Goal: Task Accomplishment & Management: Complete application form

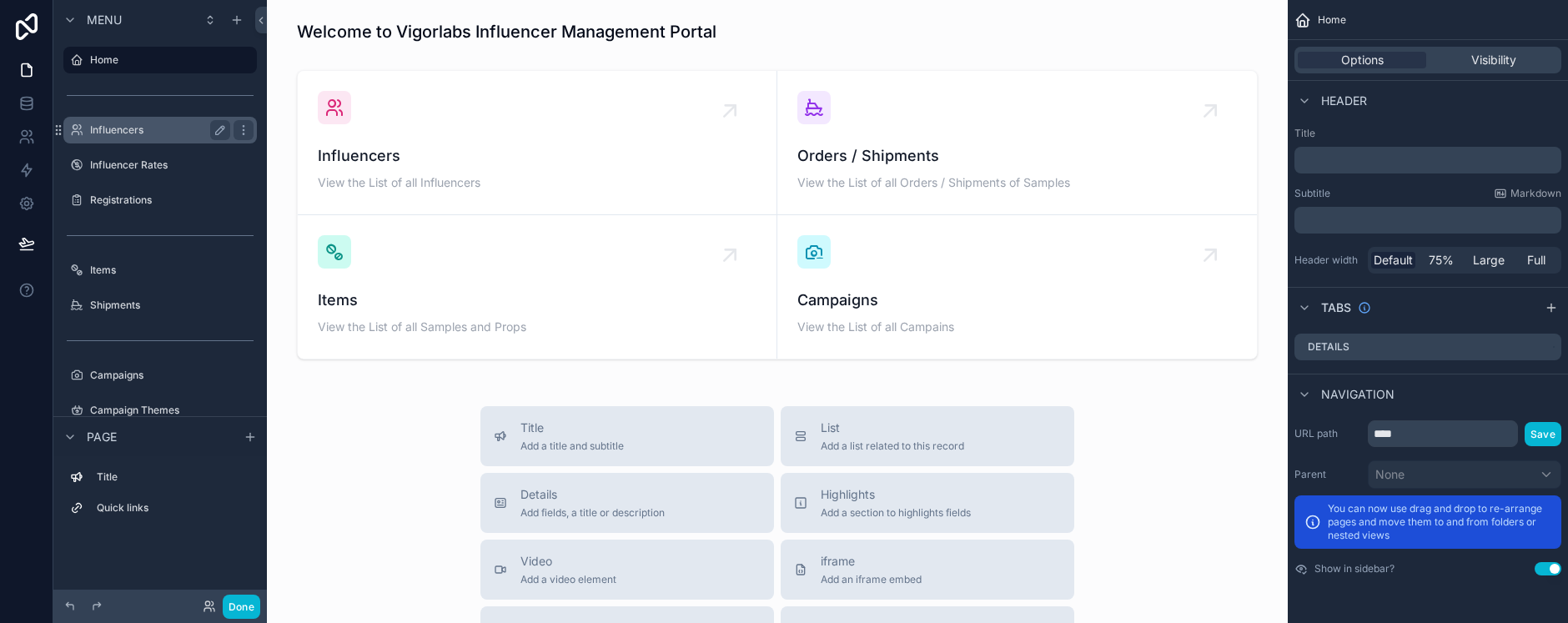
click at [129, 130] on label "Influencers" at bounding box center [157, 130] width 134 height 14
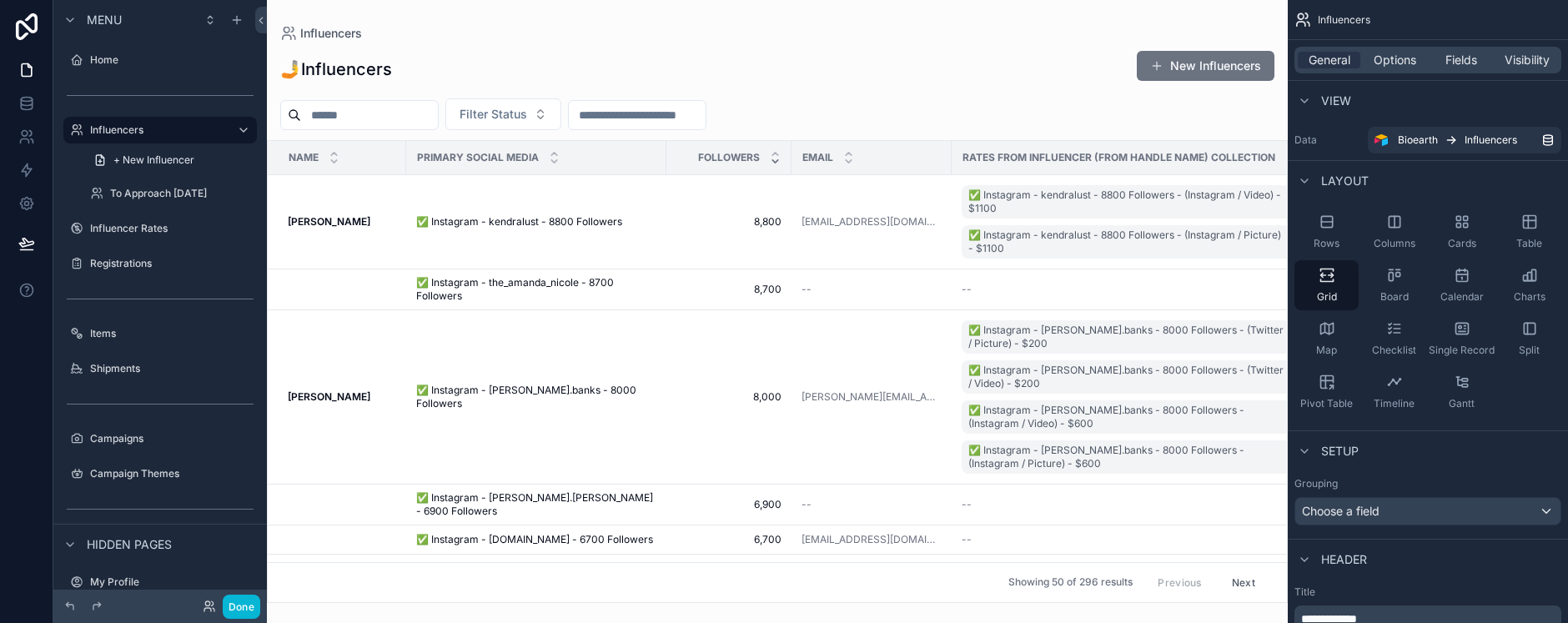
click at [161, 439] on label "Campaigns" at bounding box center [172, 439] width 164 height 14
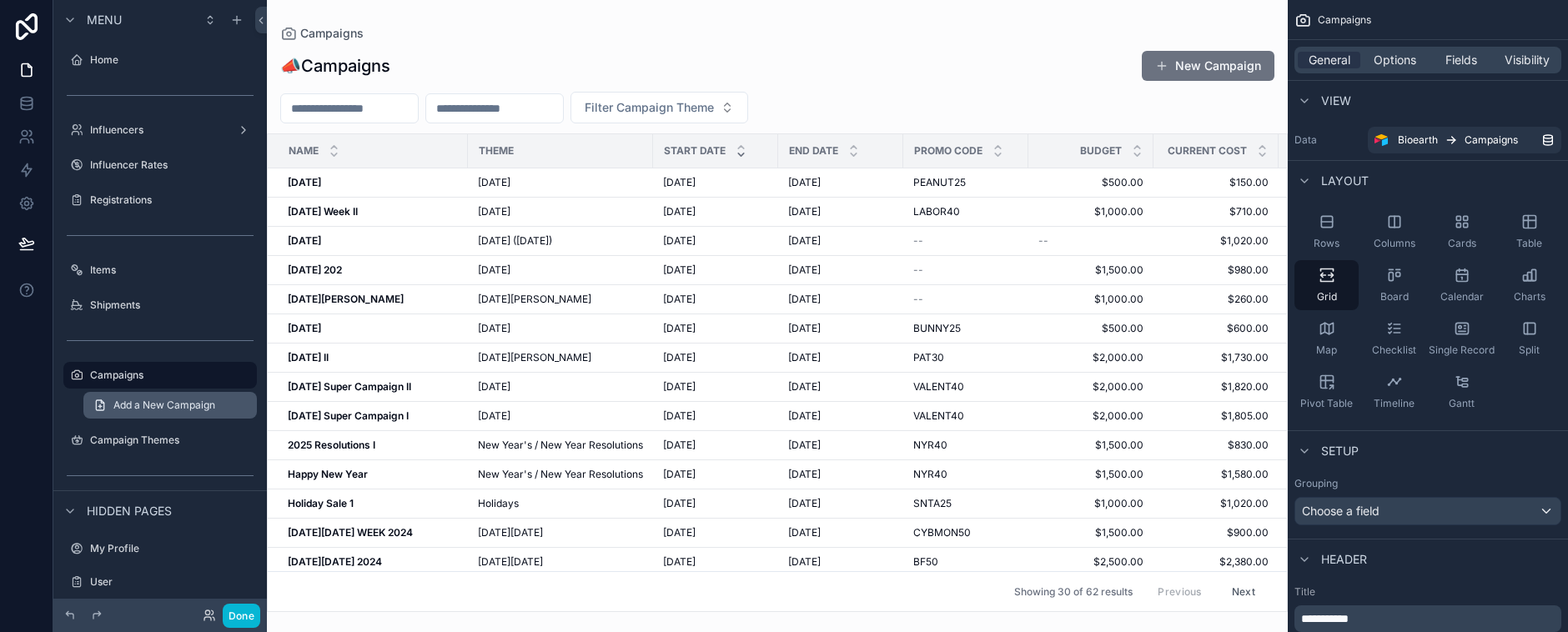
click at [136, 402] on span "Add a New Campaign" at bounding box center [164, 406] width 102 height 14
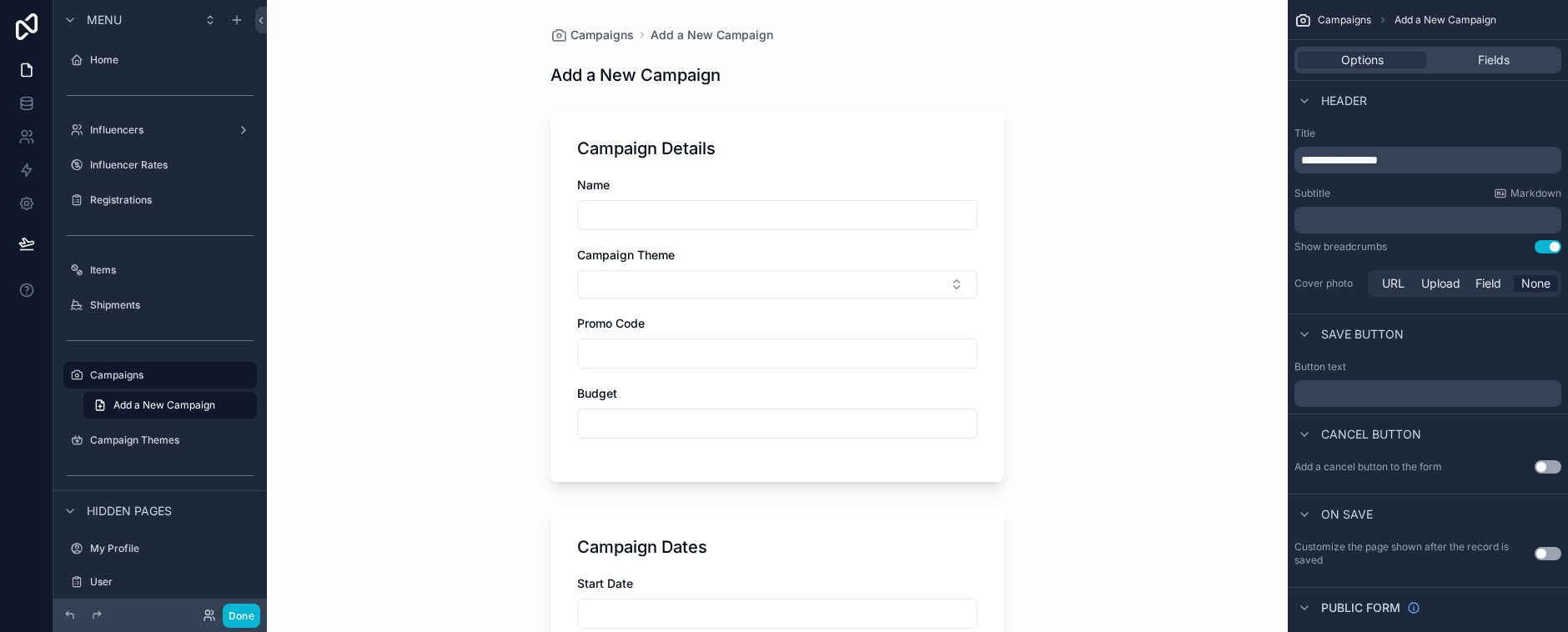
click at [620, 213] on input "scrollable content" at bounding box center [777, 214] width 399 height 23
click at [648, 209] on input "scrollable content" at bounding box center [777, 214] width 399 height 23
type input "*"
type input "**********"
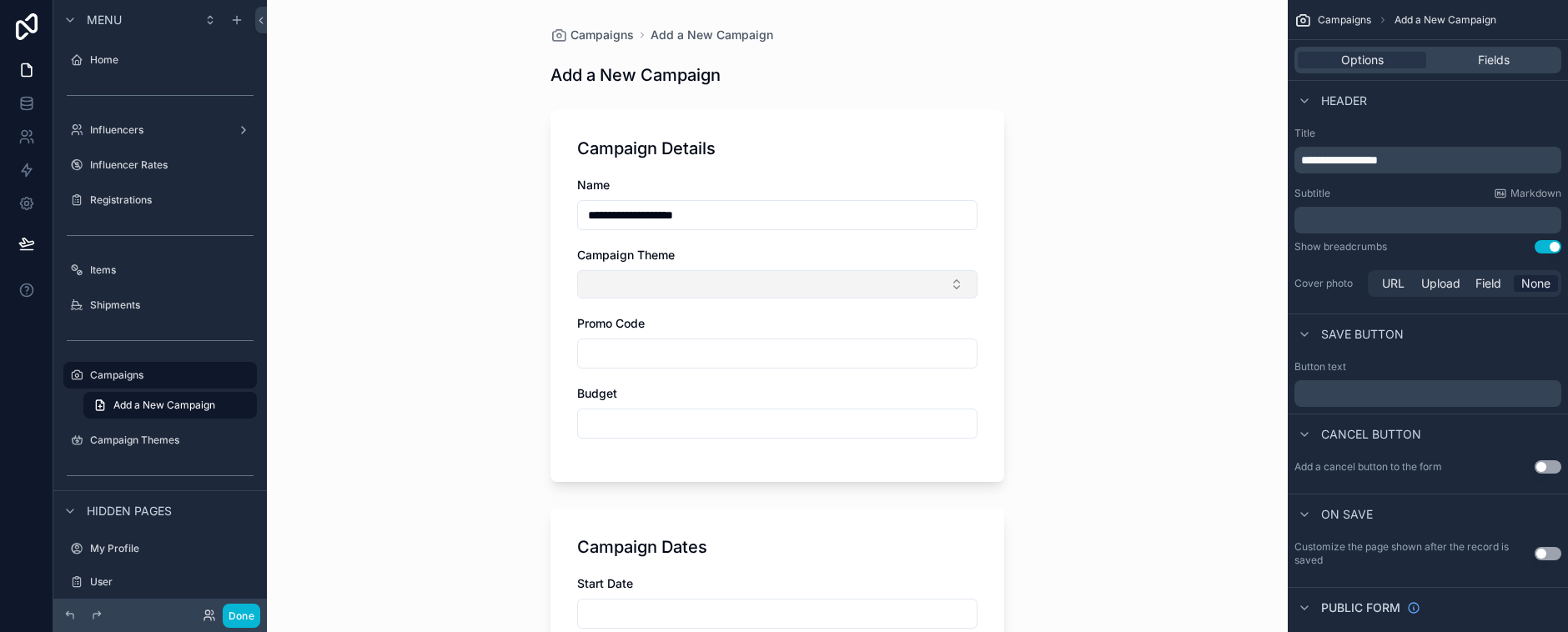
click at [620, 280] on button "Select Button" at bounding box center [777, 284] width 401 height 28
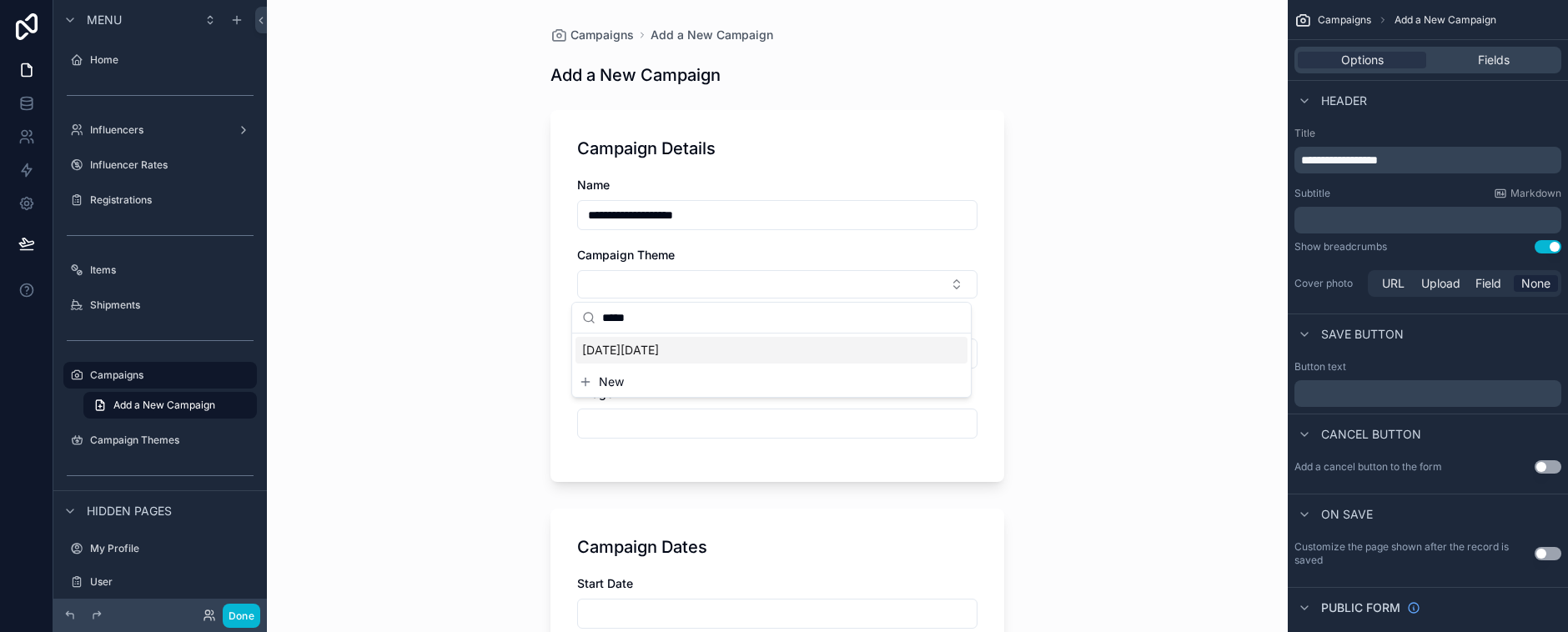
type input "*****"
click at [659, 358] on span "[DATE][DATE]" at bounding box center [620, 350] width 76 height 16
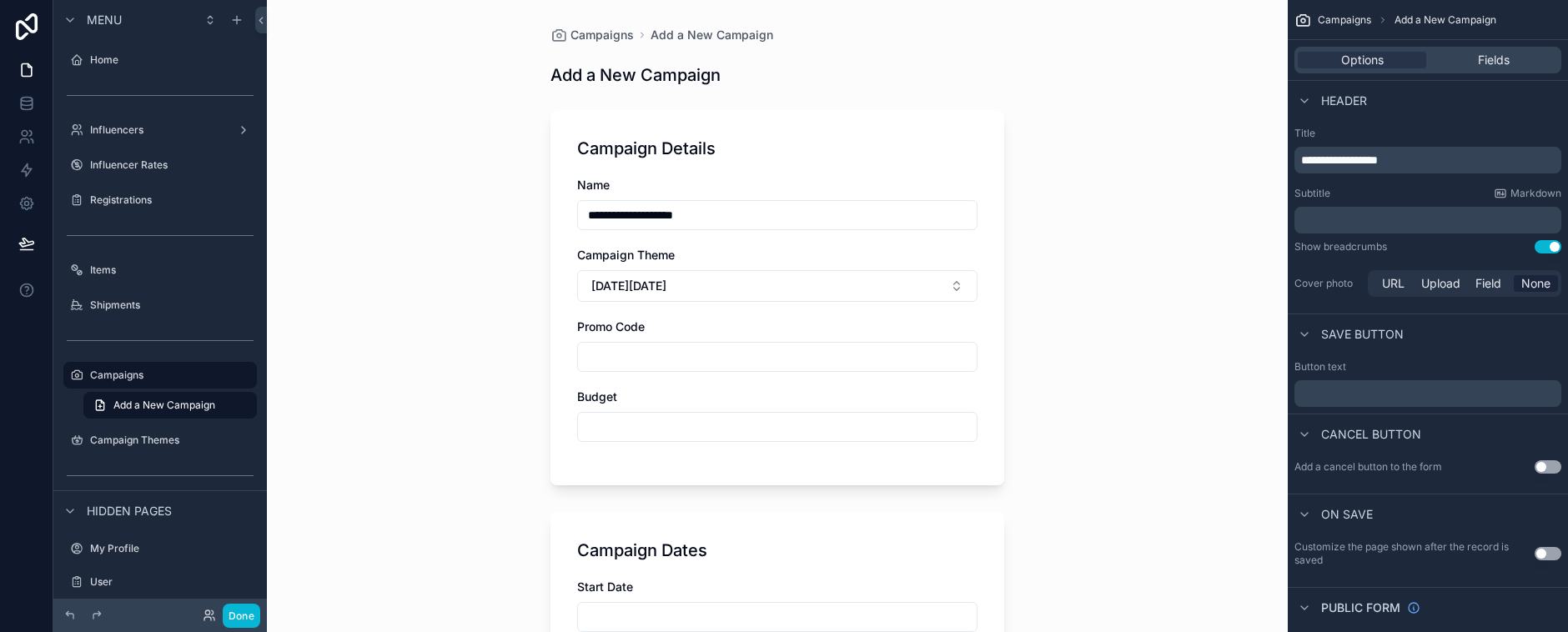
click at [666, 354] on input "scrollable content" at bounding box center [777, 357] width 399 height 23
paste input "*******"
type input "*******"
click at [639, 430] on input "scrollable content" at bounding box center [777, 426] width 399 height 23
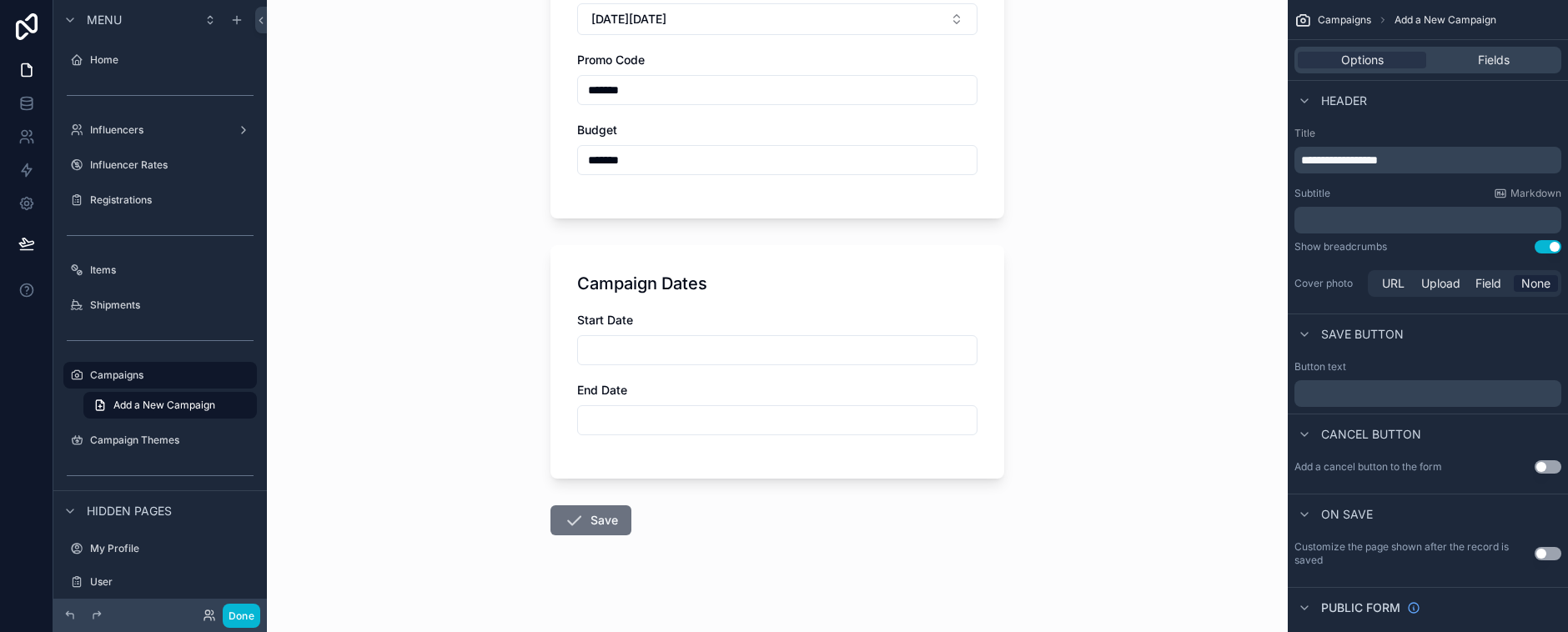
scroll to position [277, 0]
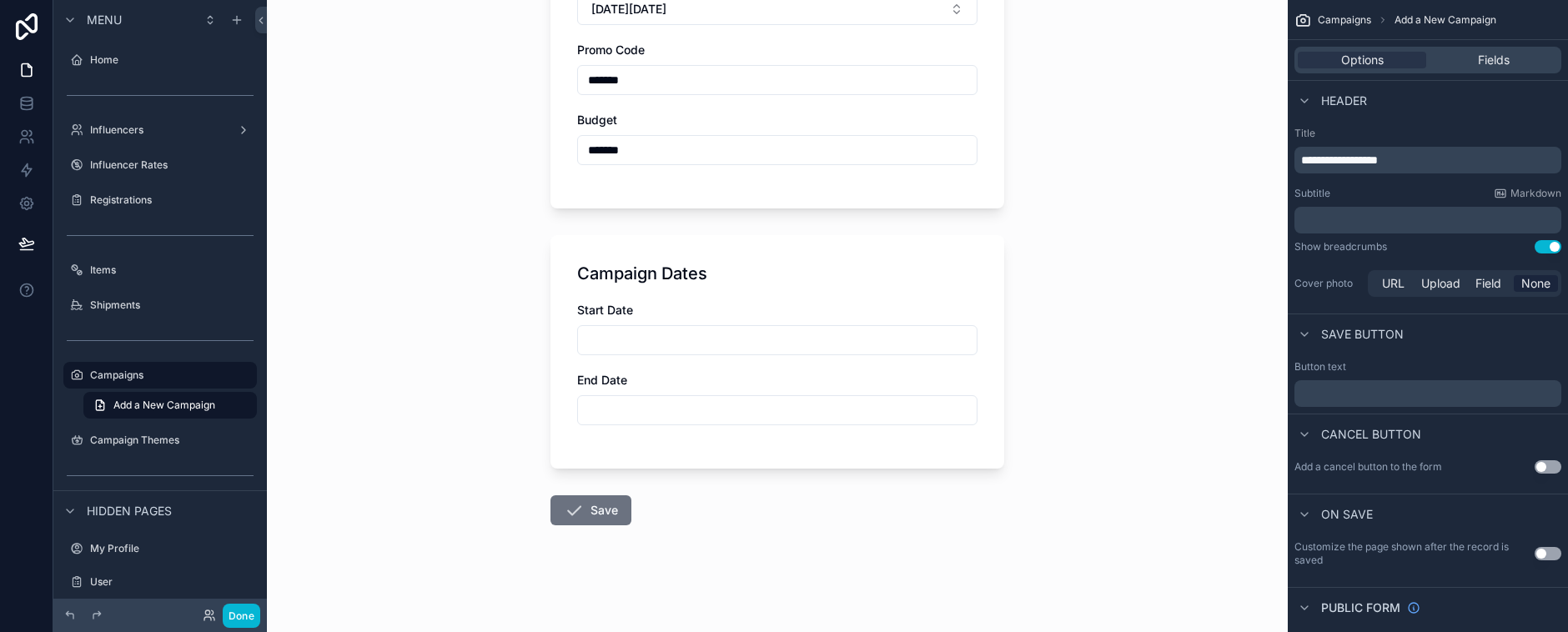
type input "*******"
click at [601, 333] on input "scrollable content" at bounding box center [777, 340] width 399 height 23
click at [742, 223] on button "16" at bounding box center [741, 226] width 30 height 30
type input "*********"
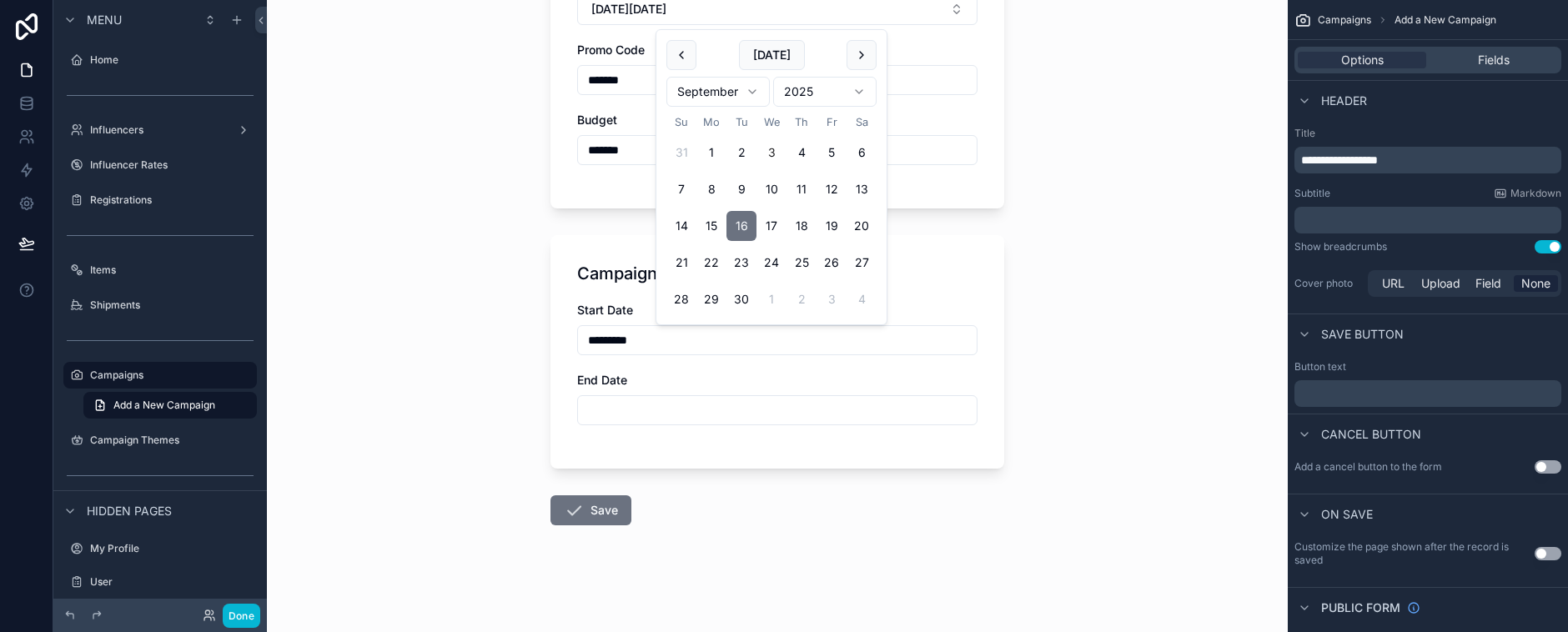
click at [605, 407] on input "scrollable content" at bounding box center [777, 410] width 399 height 23
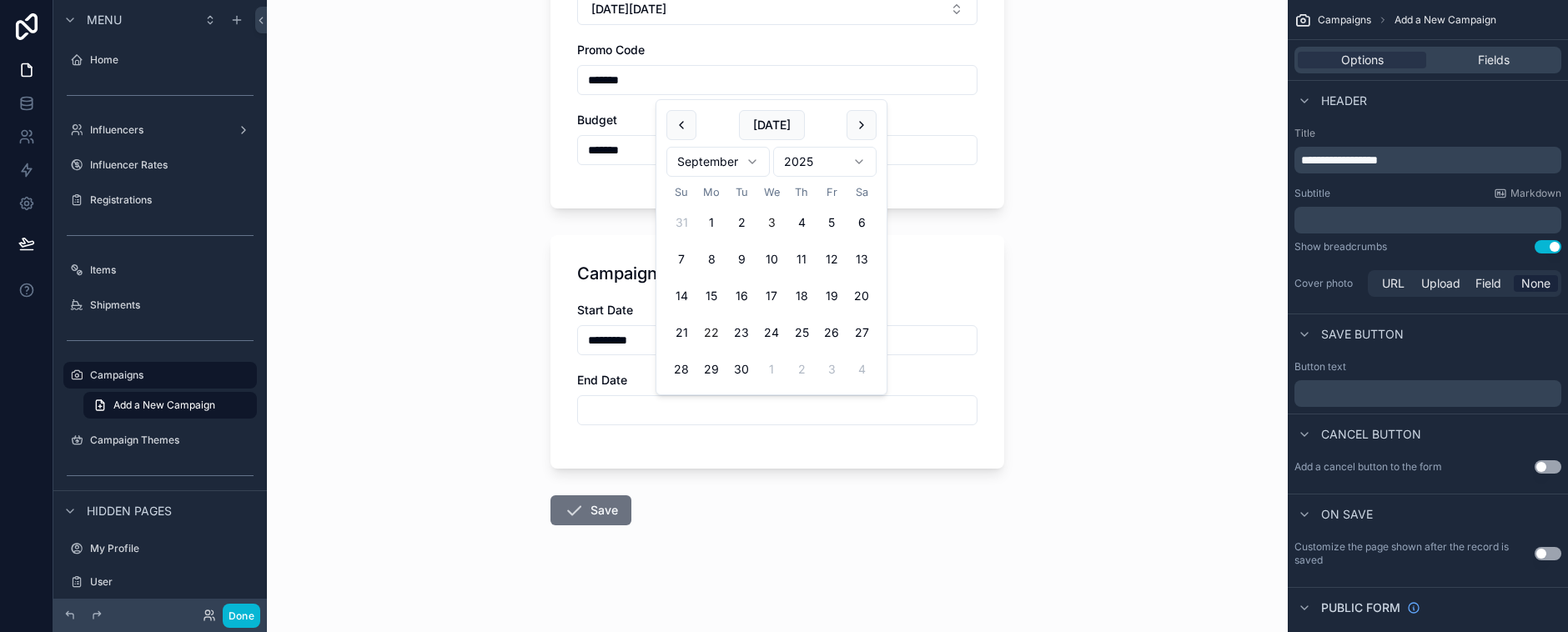
click at [707, 332] on button "22" at bounding box center [711, 333] width 30 height 30
type input "*********"
click at [590, 499] on button "Save" at bounding box center [591, 510] width 81 height 30
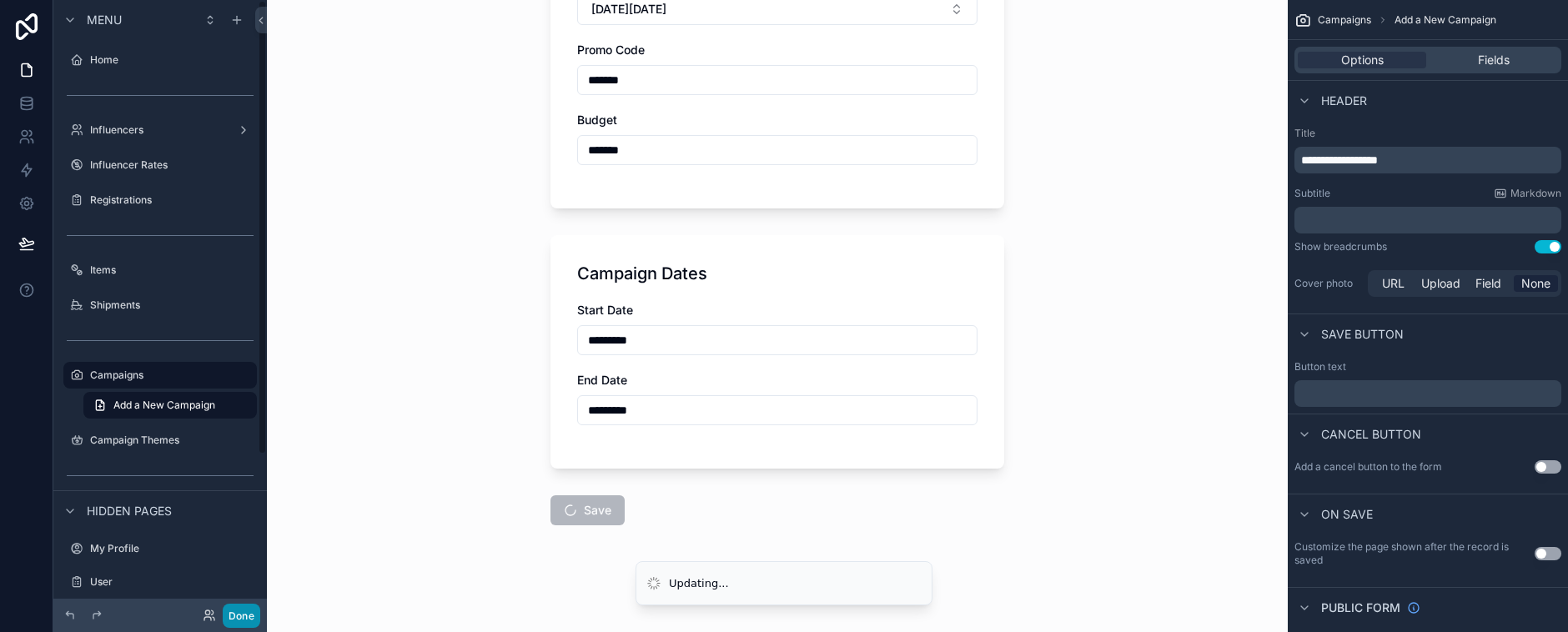
click at [232, 618] on button "Done" at bounding box center [242, 616] width 38 height 24
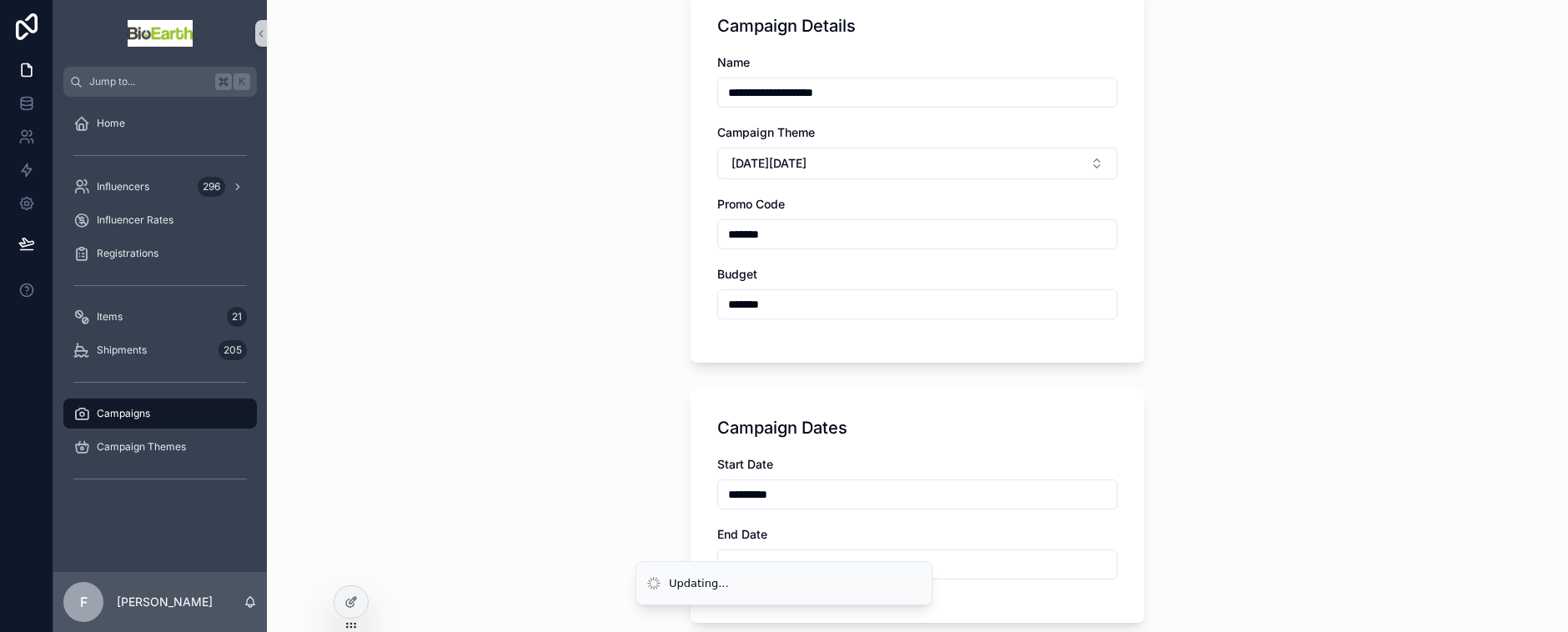
scroll to position [250, 0]
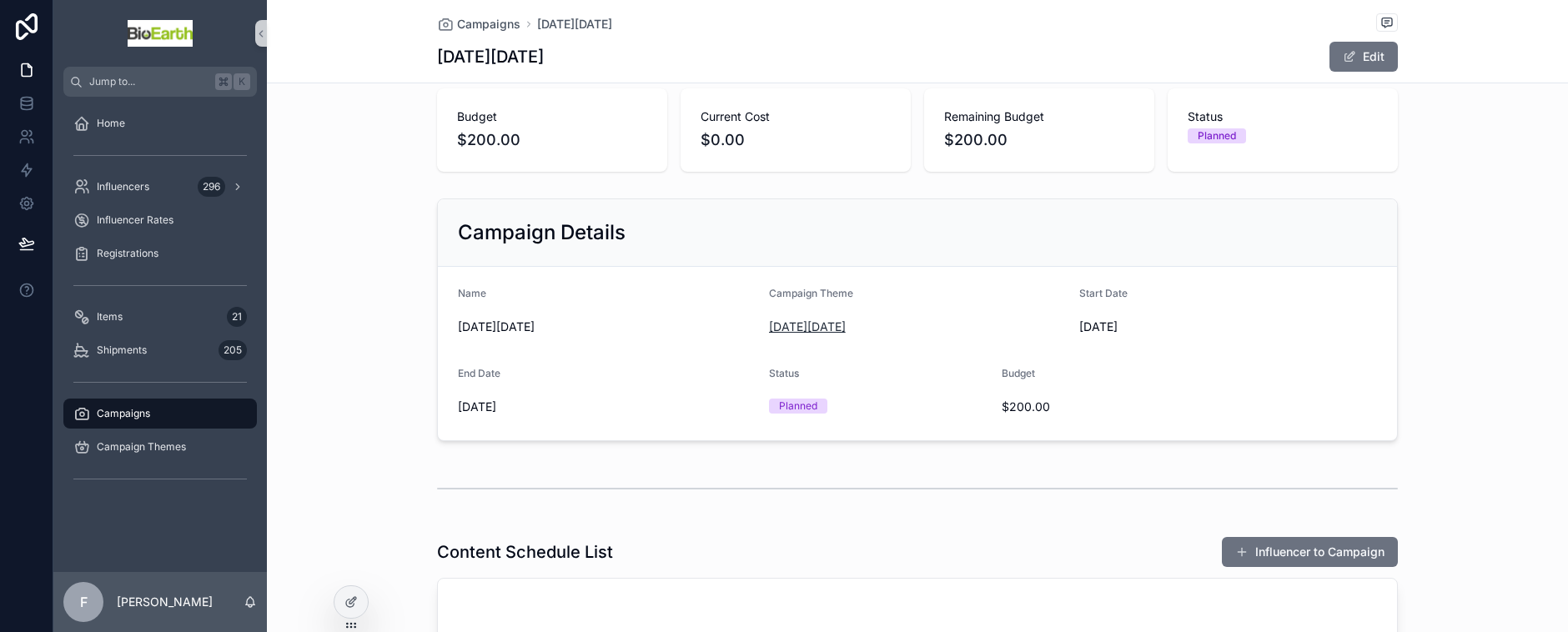
scroll to position [43, 0]
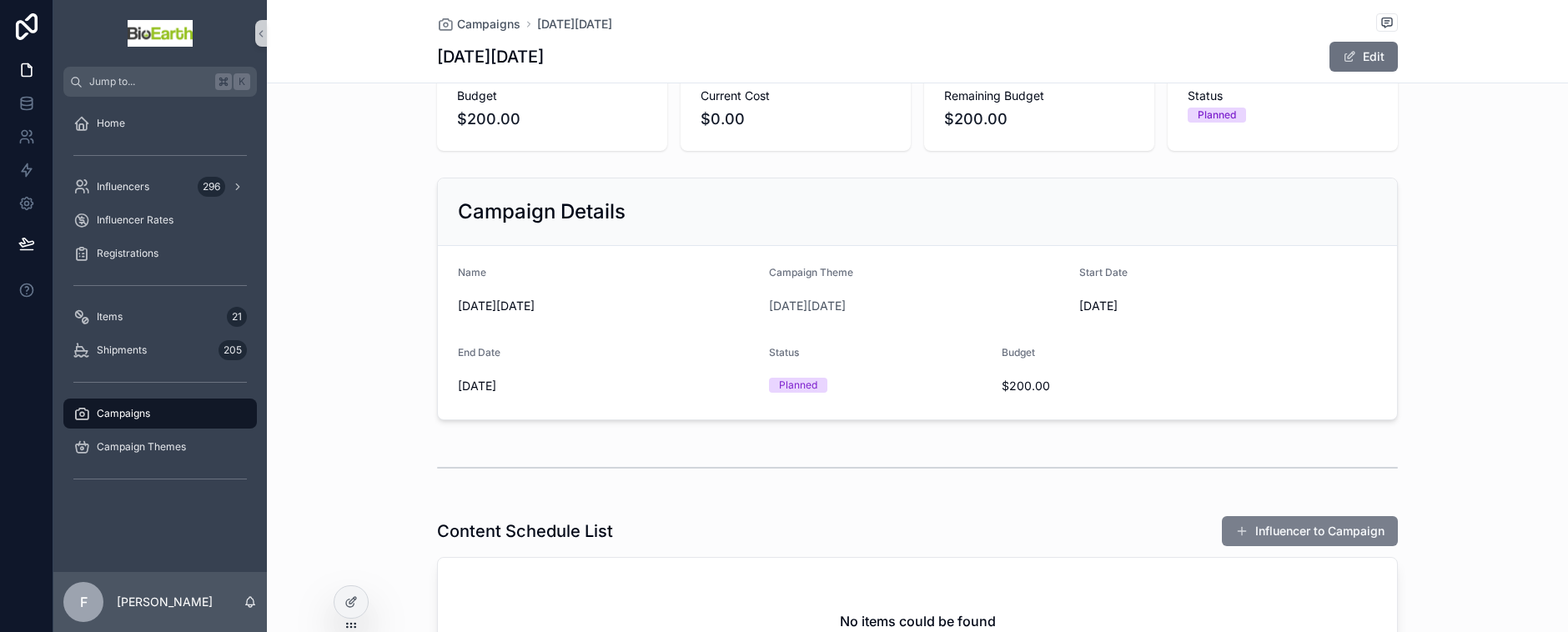
click at [1271, 534] on button "Influencer to Campaign" at bounding box center [1310, 531] width 176 height 30
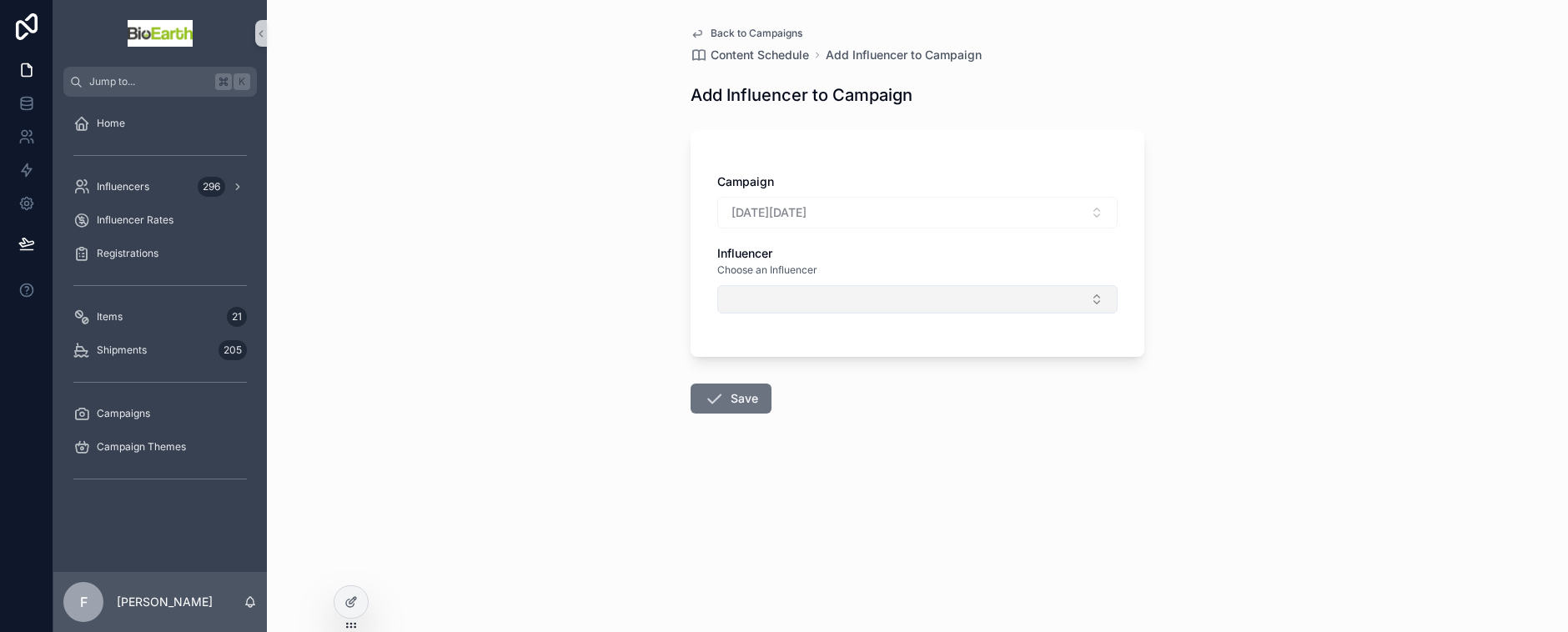
click at [779, 294] on button "Select Button" at bounding box center [917, 299] width 401 height 28
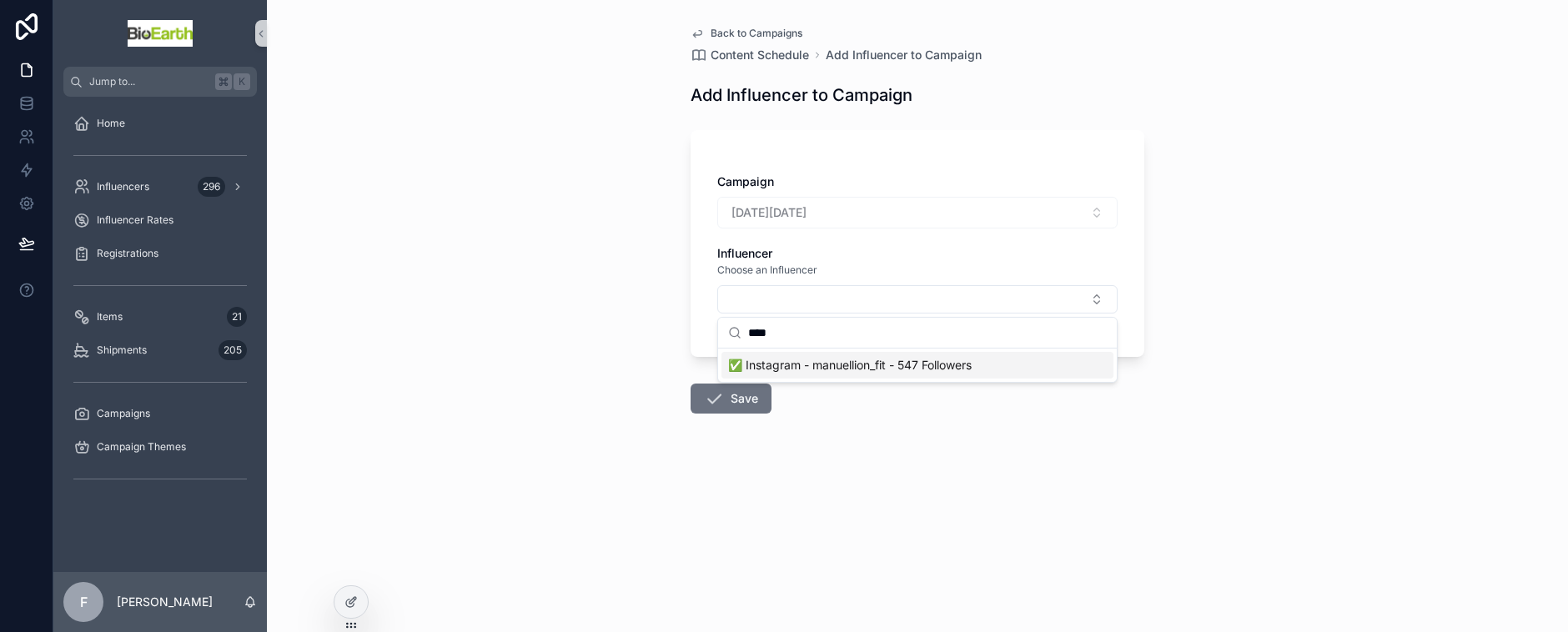
type input "****"
click at [871, 374] on div "✅ Instagram - manuellion_fit - 547 Followers" at bounding box center [917, 364] width 392 height 27
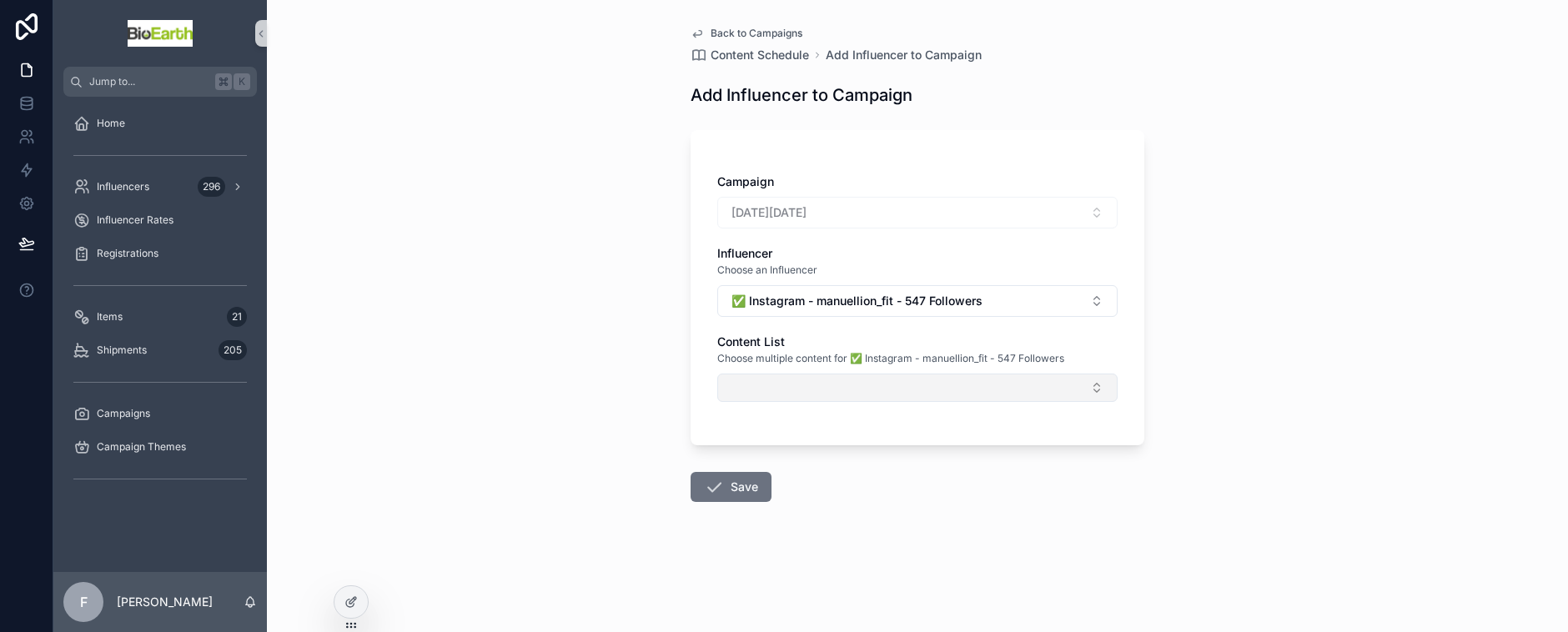
click at [864, 379] on button "Select Button" at bounding box center [917, 388] width 401 height 28
click at [863, 382] on button "Select Button" at bounding box center [917, 388] width 401 height 28
click at [782, 398] on button "Select Button" at bounding box center [917, 388] width 401 height 28
click at [745, 488] on button "Save" at bounding box center [731, 486] width 81 height 30
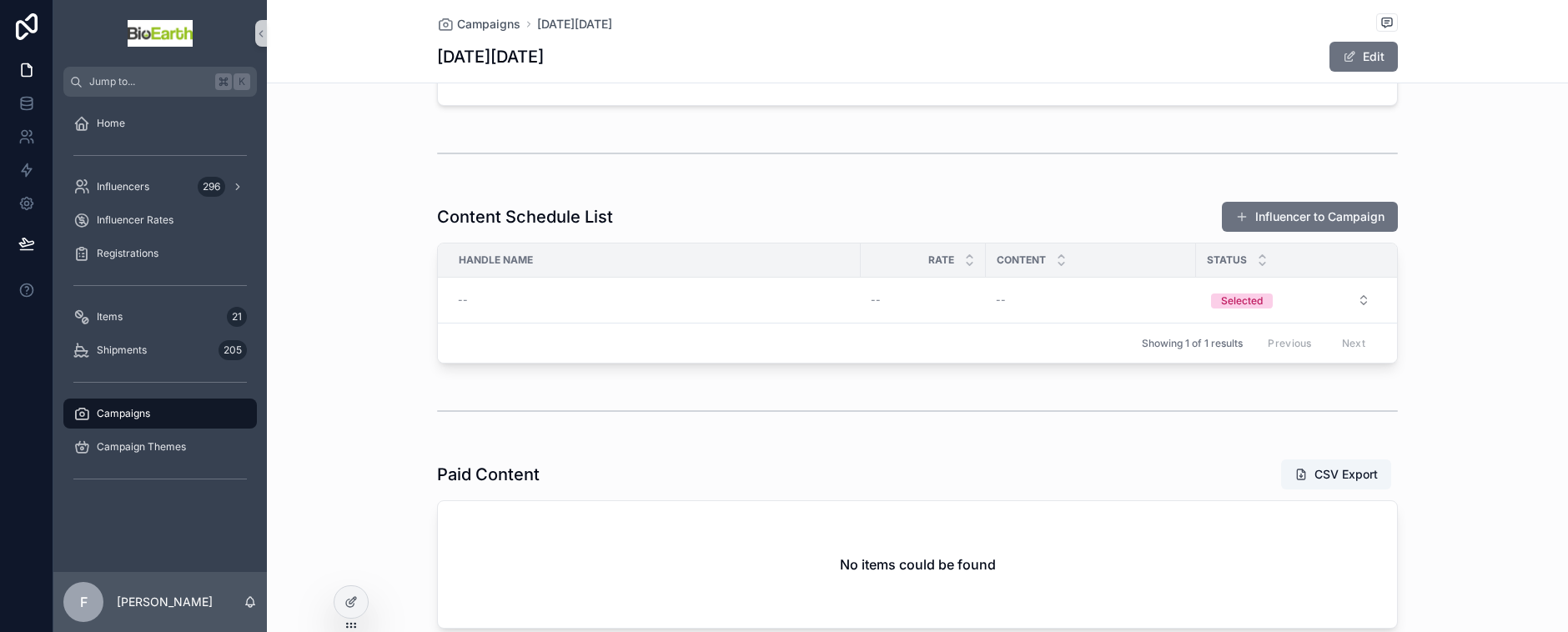
scroll to position [378, 0]
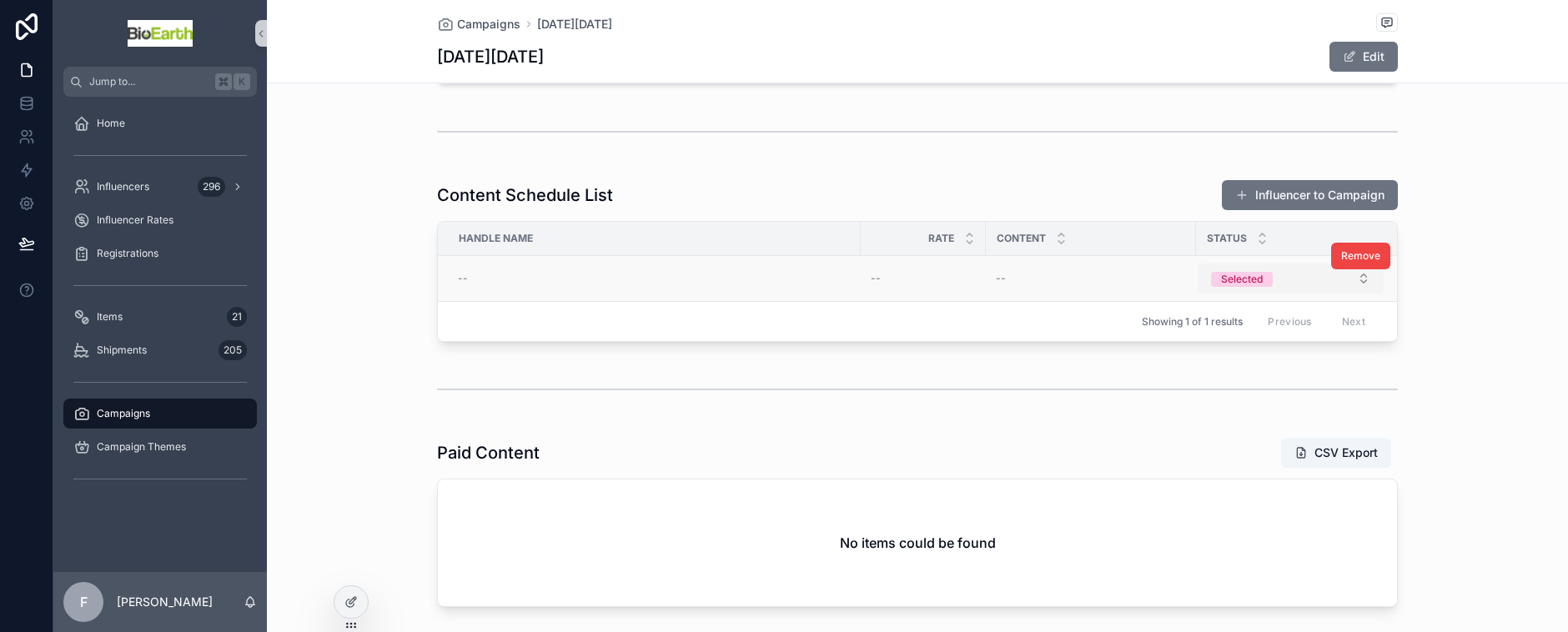
click at [1214, 274] on span "Selected" at bounding box center [1242, 280] width 62 height 15
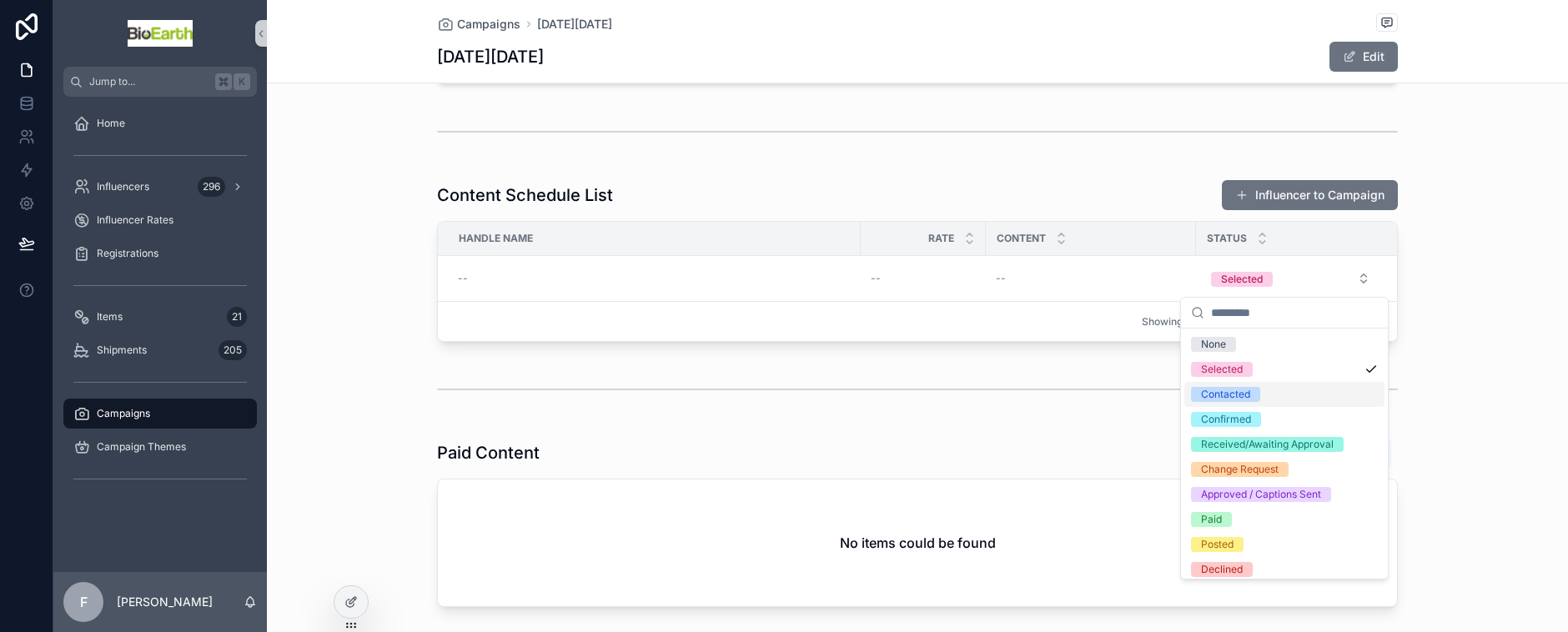
click at [1224, 400] on div "Contacted" at bounding box center [1225, 394] width 49 height 15
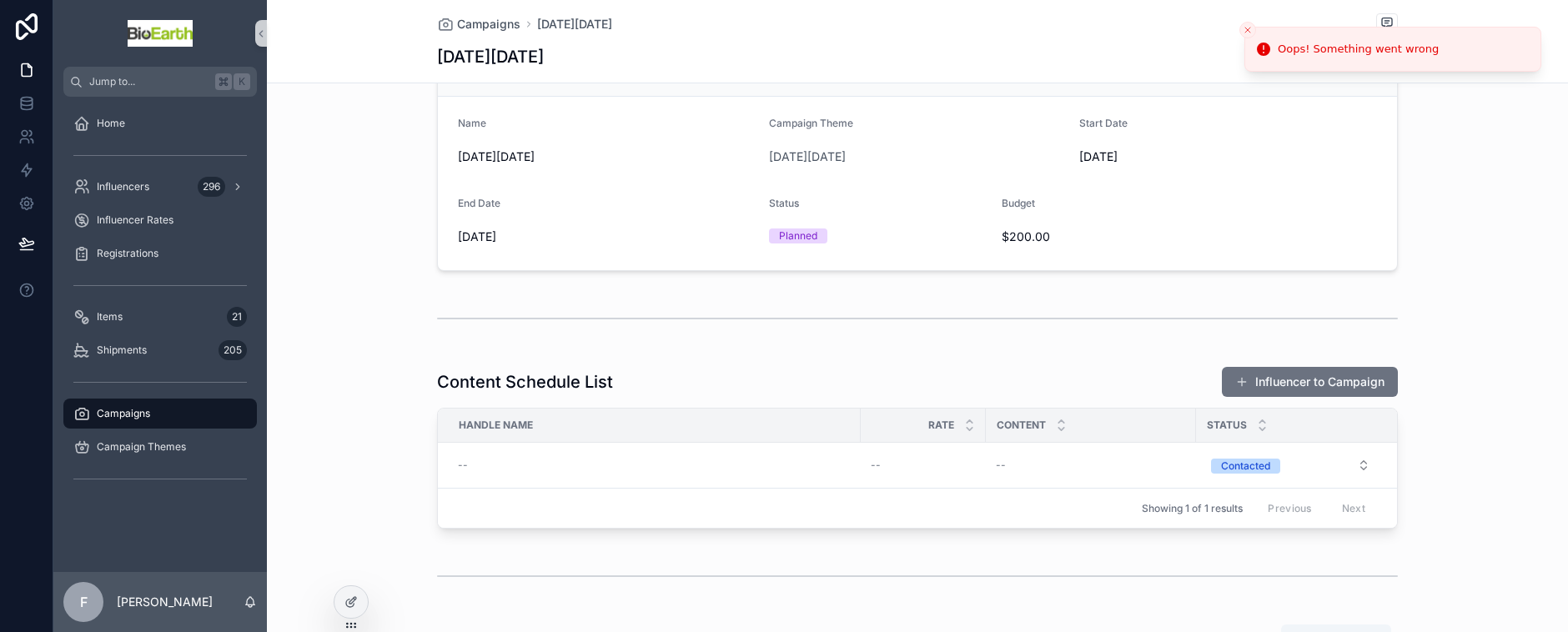
scroll to position [170, 0]
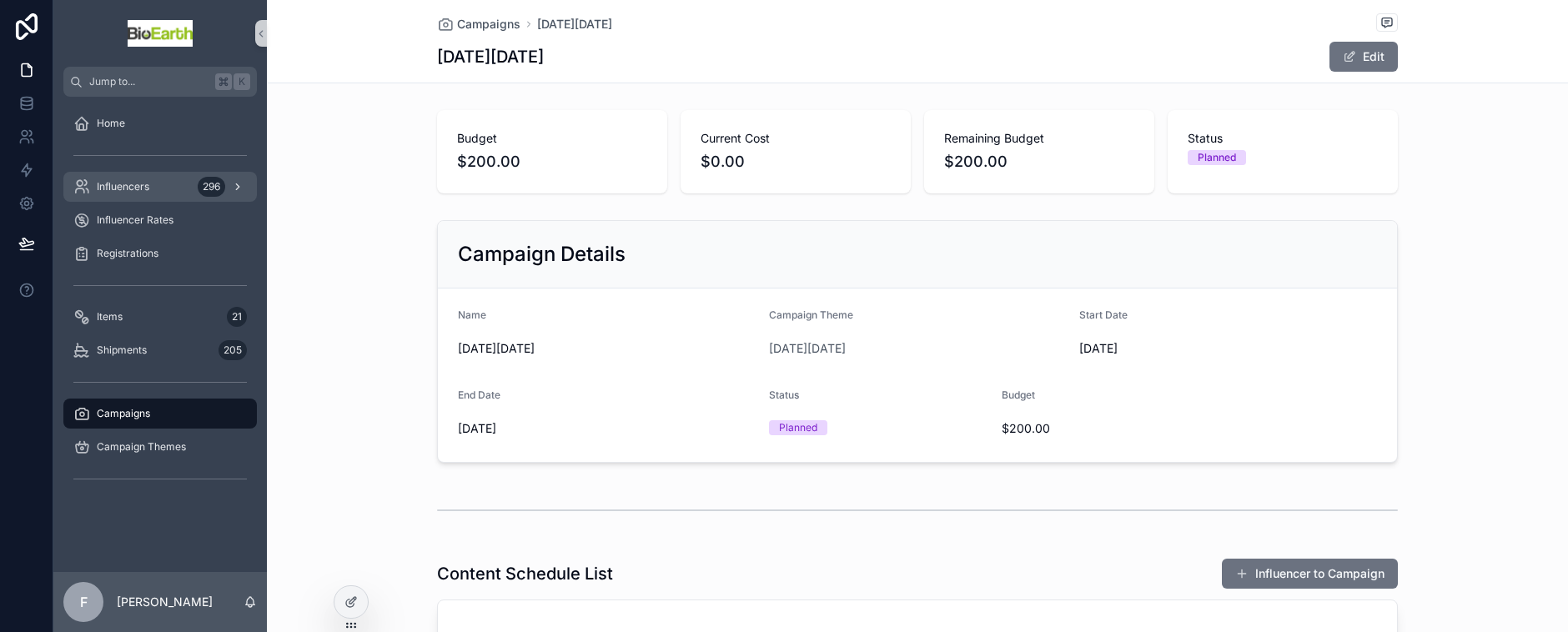
click at [115, 183] on span "Influencers" at bounding box center [123, 187] width 52 height 14
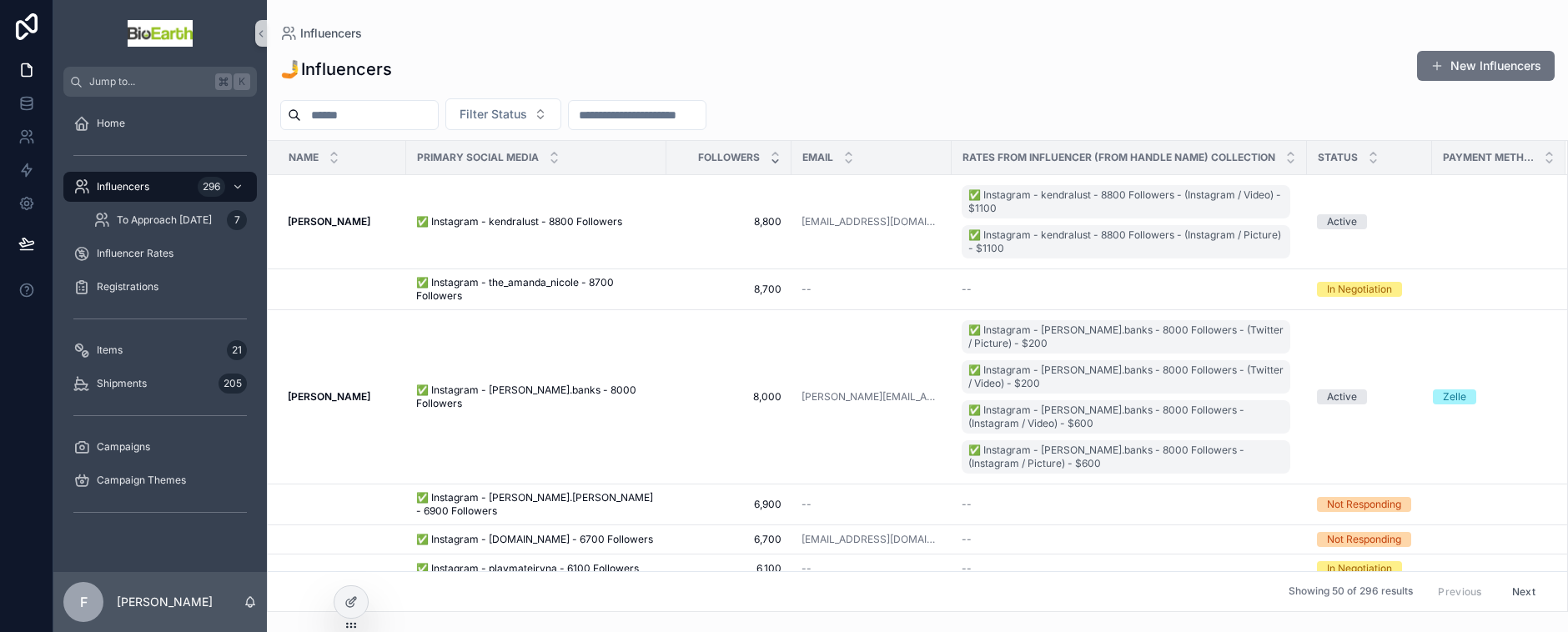
drag, startPoint x: 389, startPoint y: 117, endPoint x: 403, endPoint y: 123, distance: 15.2
click at [389, 116] on input "scrollable content" at bounding box center [369, 115] width 136 height 23
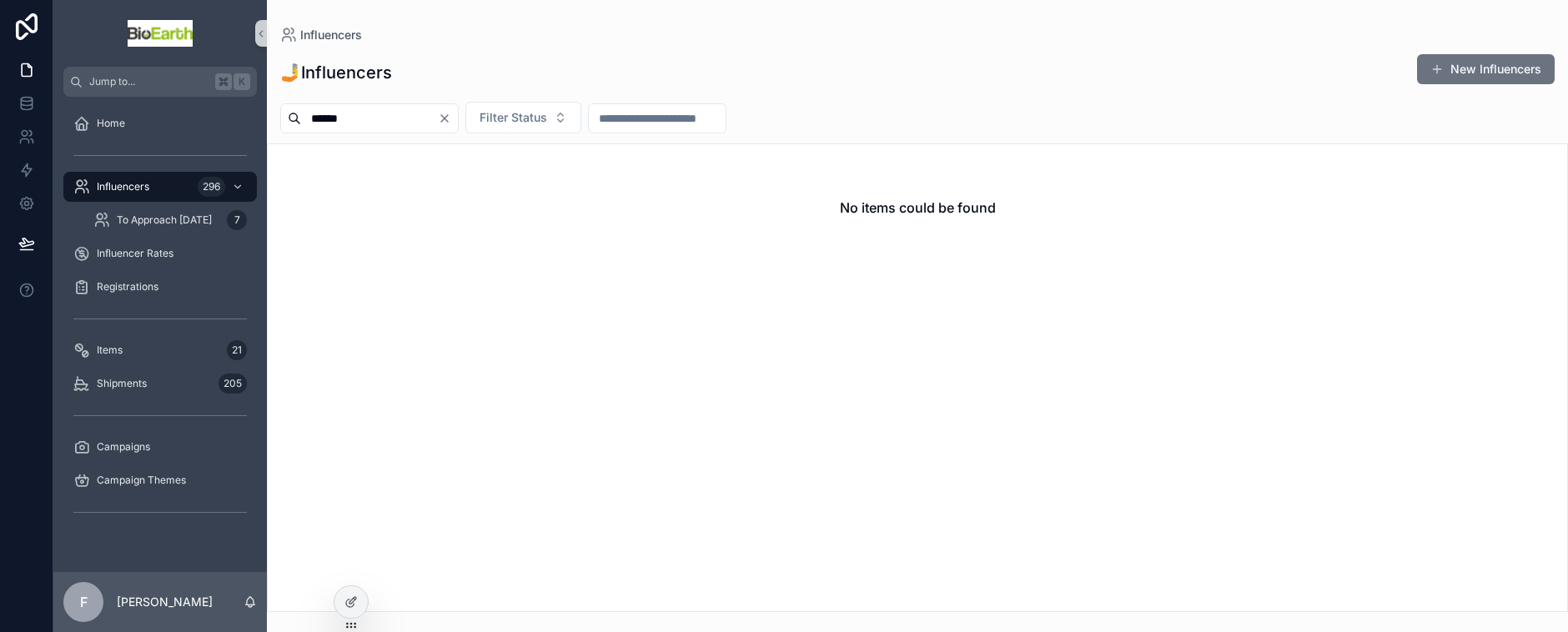
type input "******"
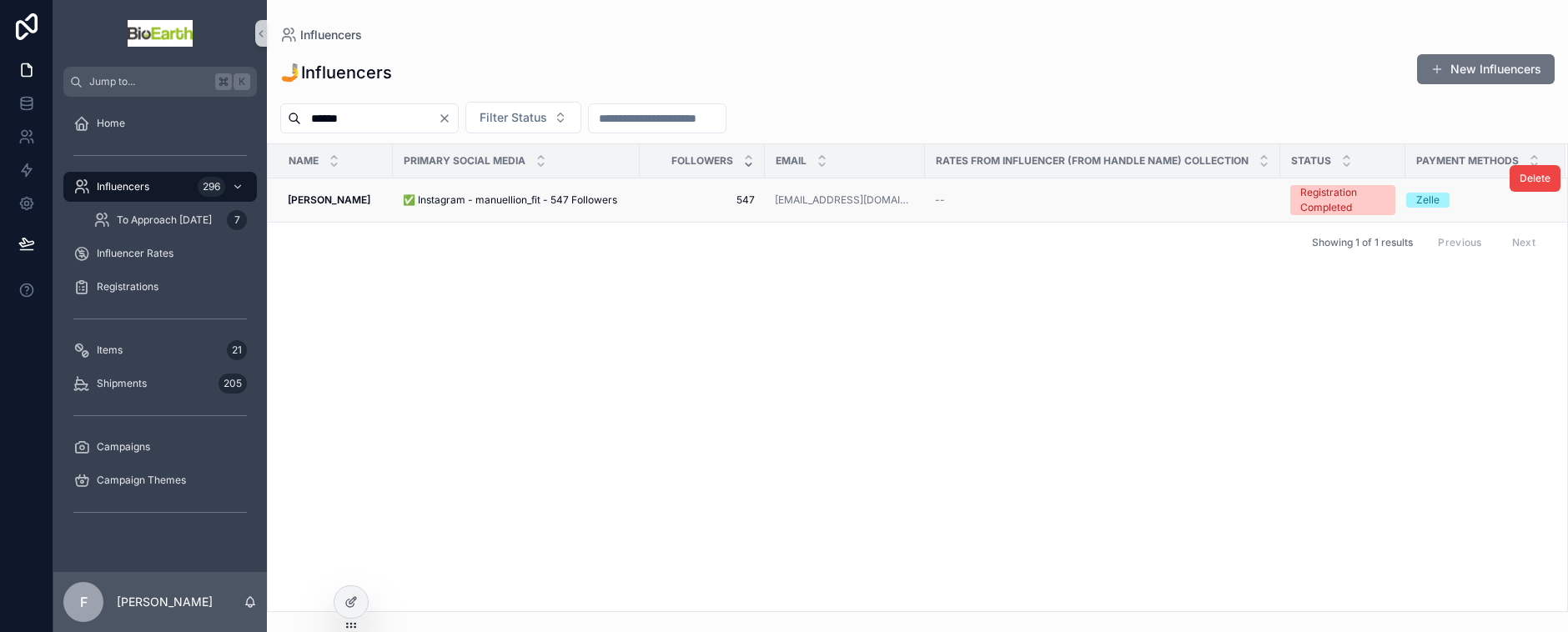
click at [425, 201] on span "✅ Instagram - manuellion_fit - 547 Followers" at bounding box center [510, 201] width 214 height 14
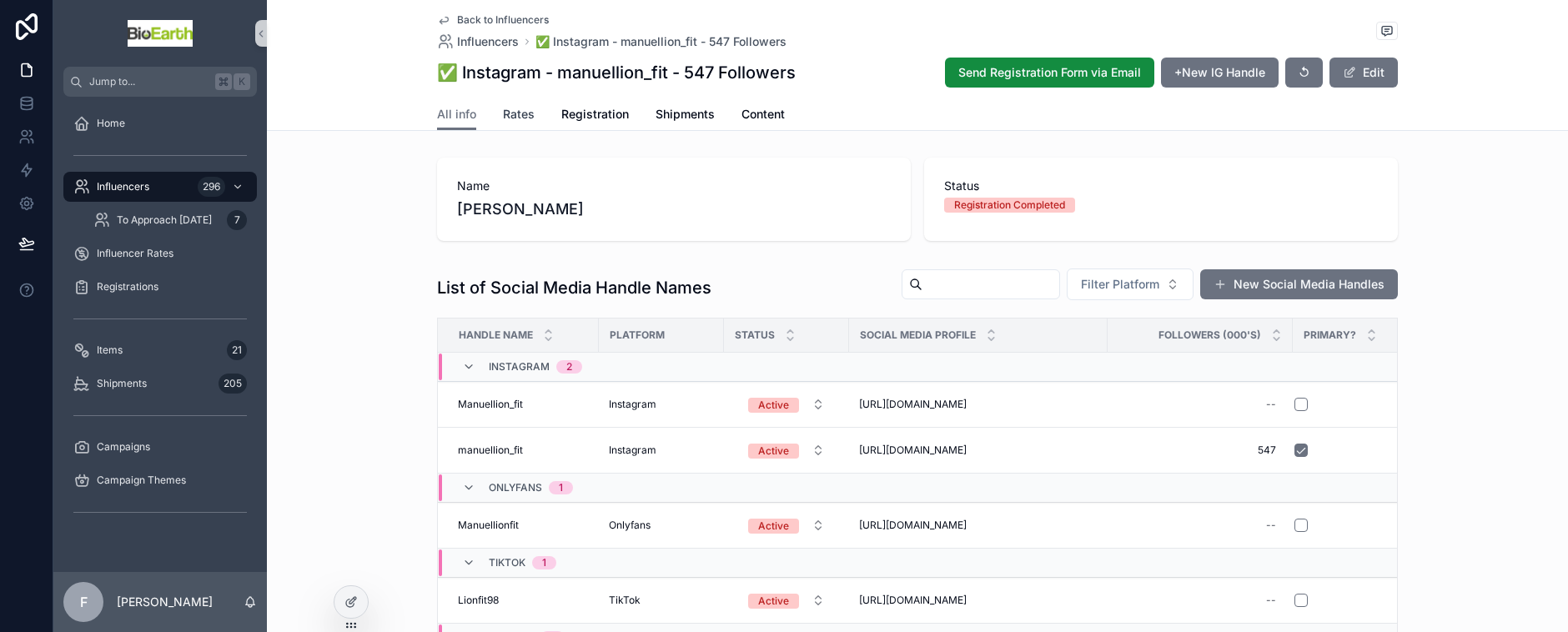
click at [525, 108] on span "Rates" at bounding box center [518, 114] width 32 height 16
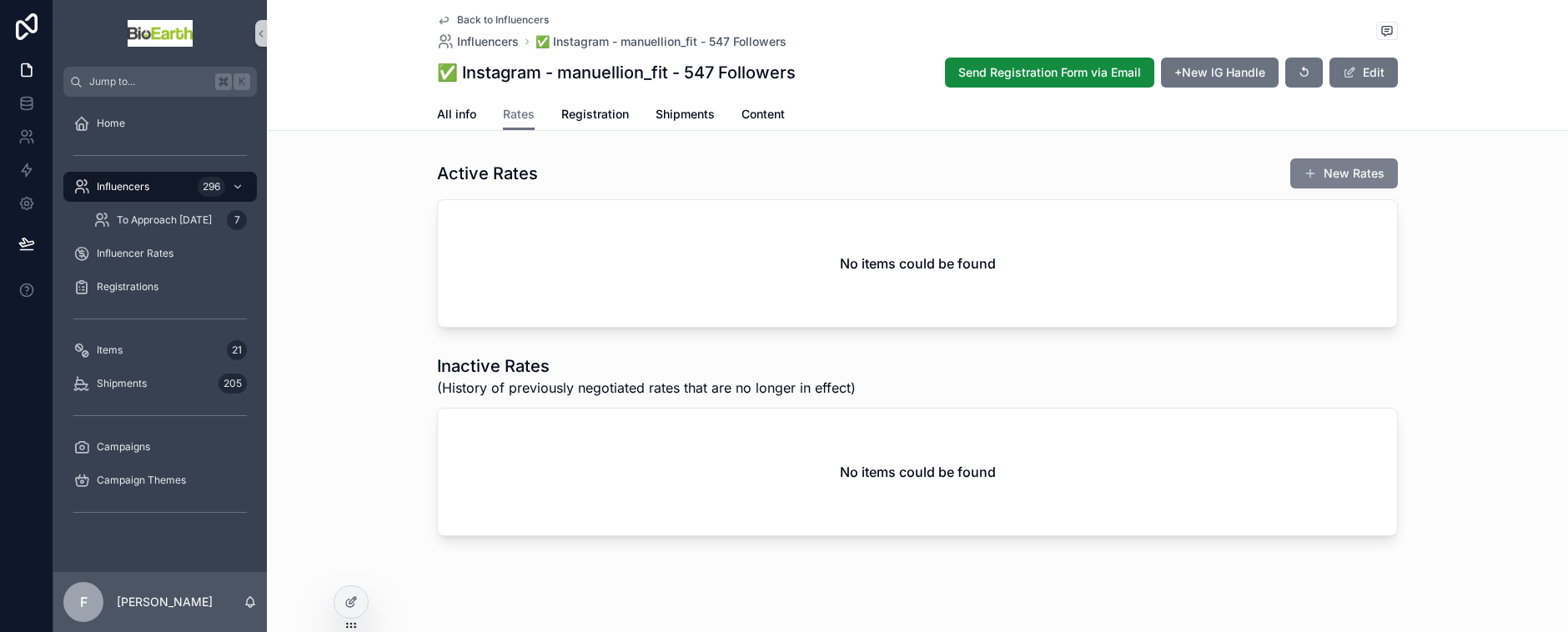
click at [1342, 163] on button "New Rates" at bounding box center [1343, 173] width 107 height 30
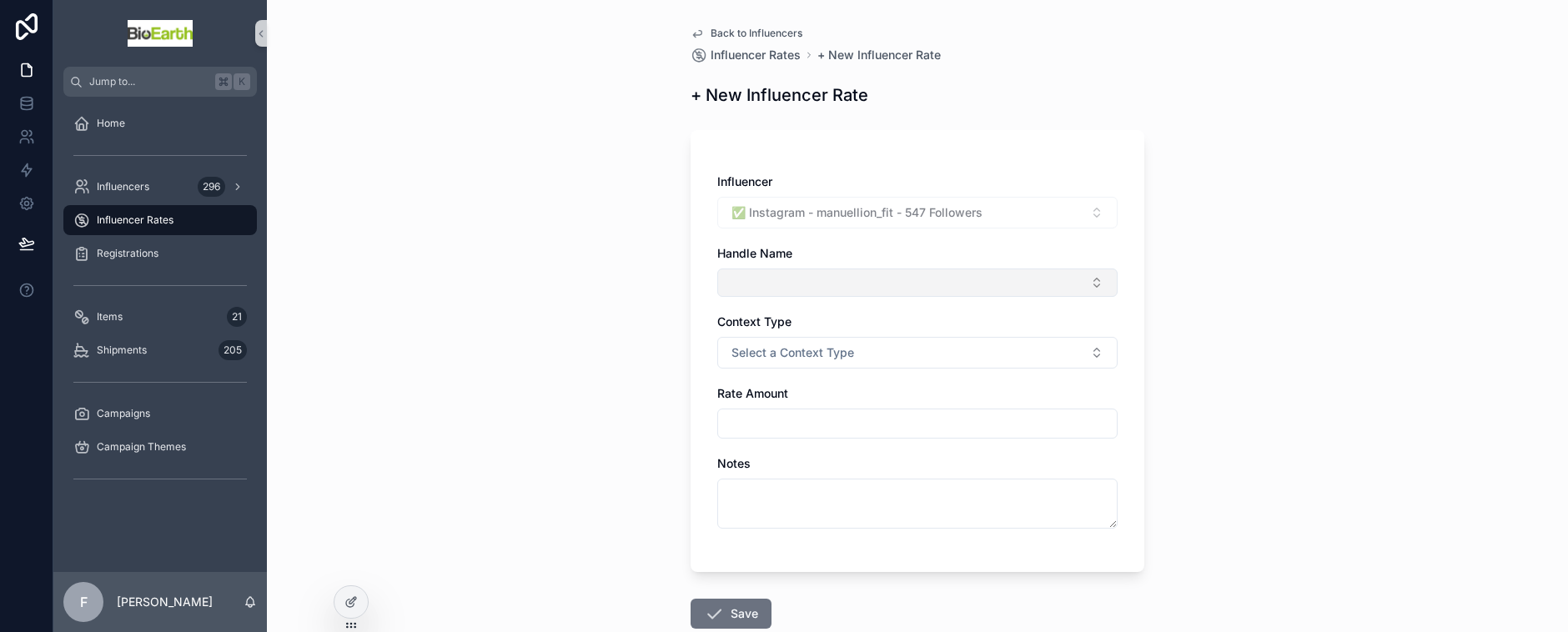
click at [900, 284] on button "Select Button" at bounding box center [917, 282] width 401 height 28
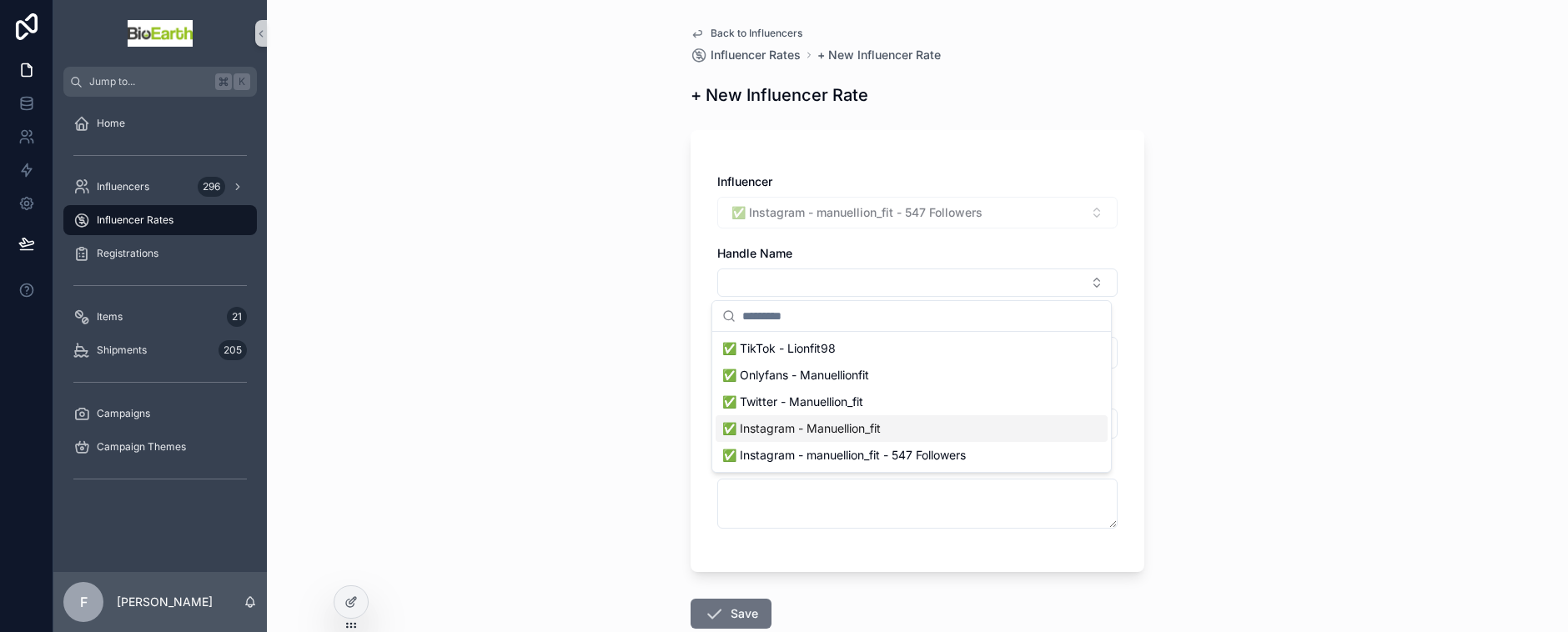
click at [835, 428] on span "✅ Instagram - Manuellion_fit" at bounding box center [801, 428] width 159 height 16
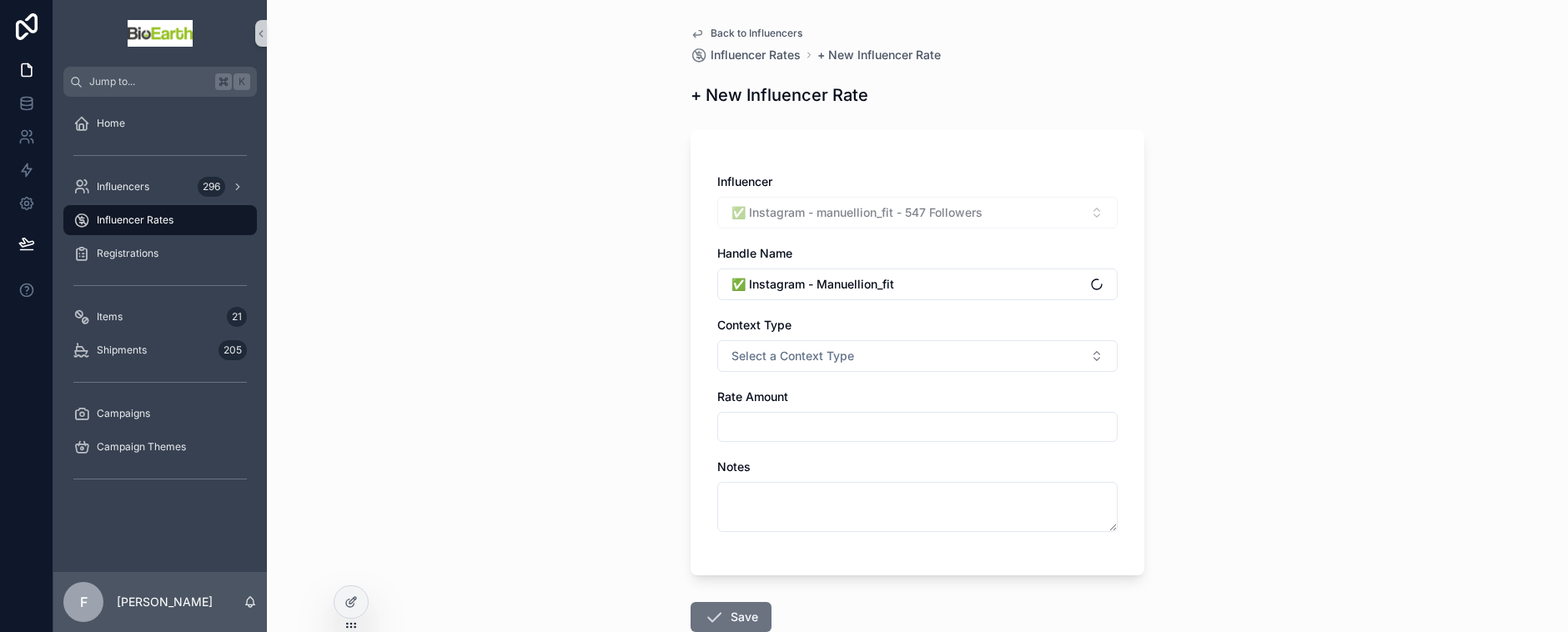
click at [835, 428] on input "scrollable content" at bounding box center [917, 426] width 399 height 23
click at [767, 288] on span "✅ Instagram - Manuellion_fit" at bounding box center [813, 284] width 163 height 16
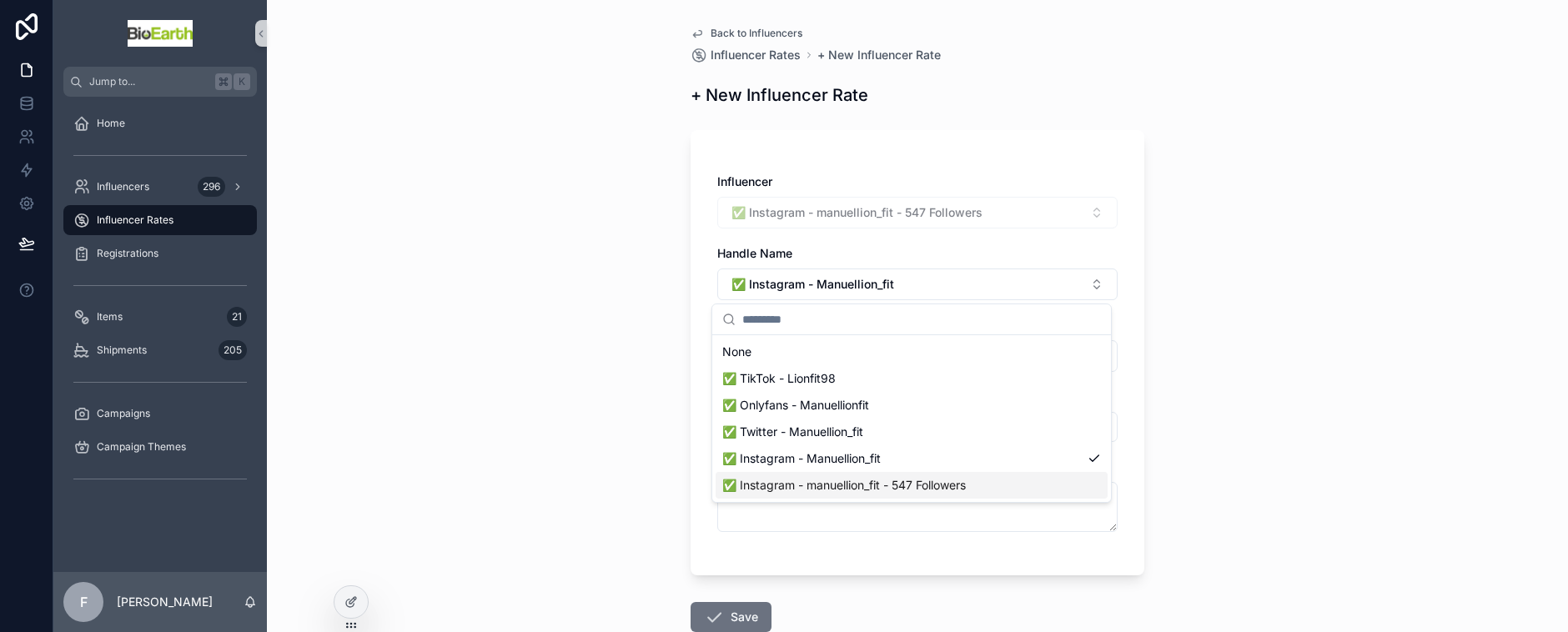
click at [896, 491] on span "✅ Instagram - manuellion_fit - 547 Followers" at bounding box center [844, 485] width 244 height 16
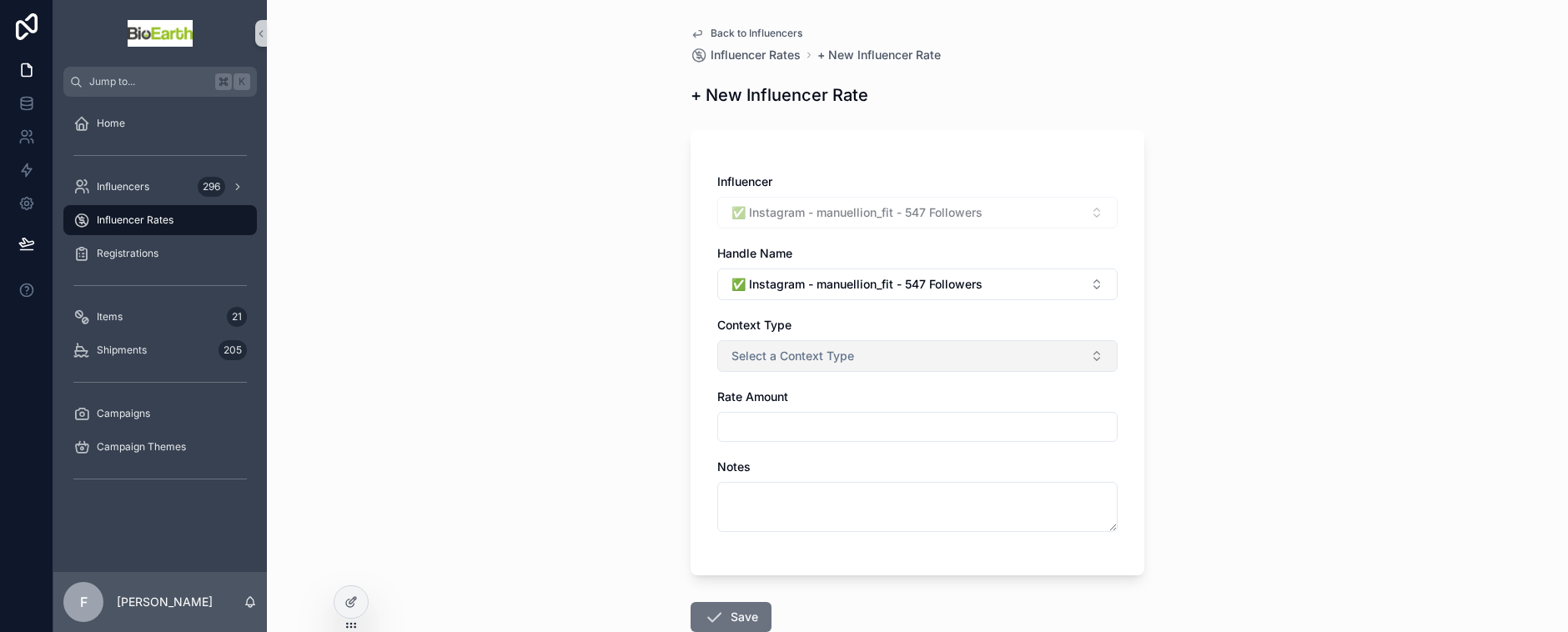
click at [843, 349] on span "Select a Context Type" at bounding box center [793, 356] width 123 height 16
click at [790, 432] on div "Video" at bounding box center [911, 422] width 392 height 25
click at [773, 432] on input "scrollable content" at bounding box center [917, 426] width 399 height 23
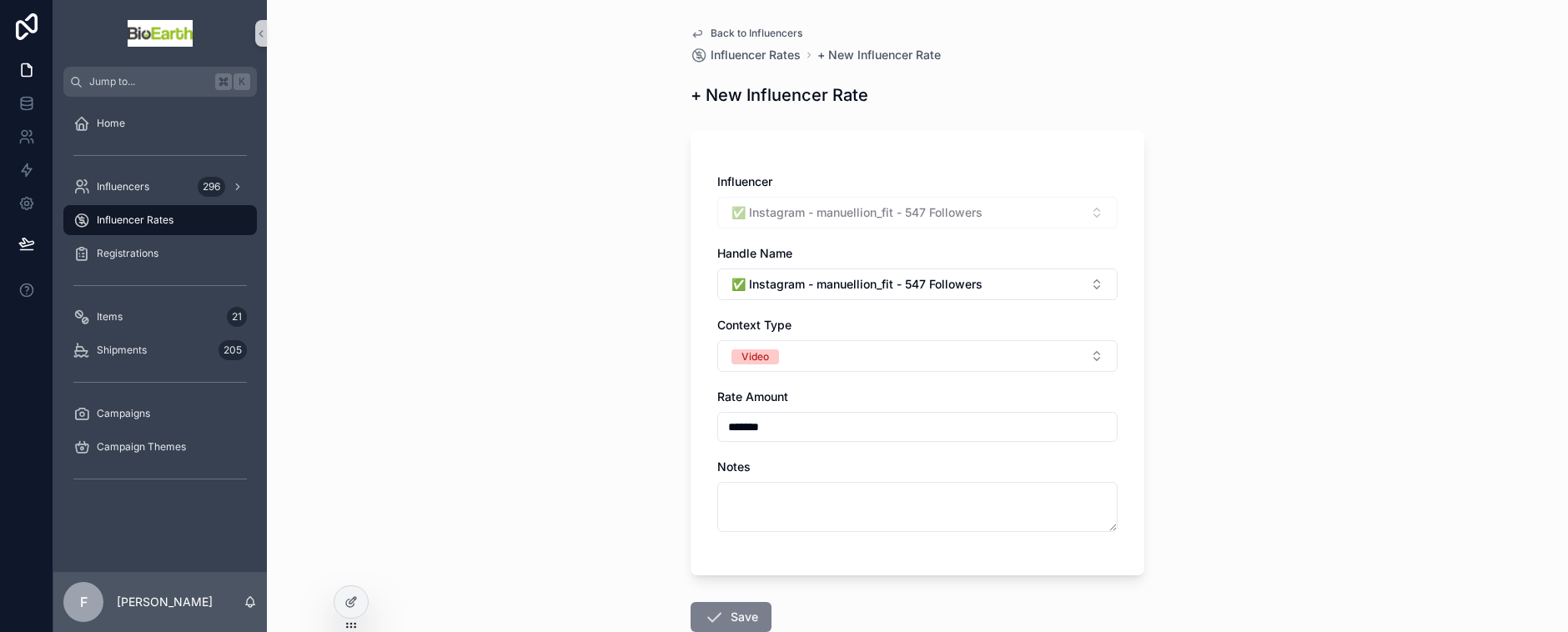
type input "*******"
click at [734, 612] on button "Save" at bounding box center [731, 617] width 81 height 30
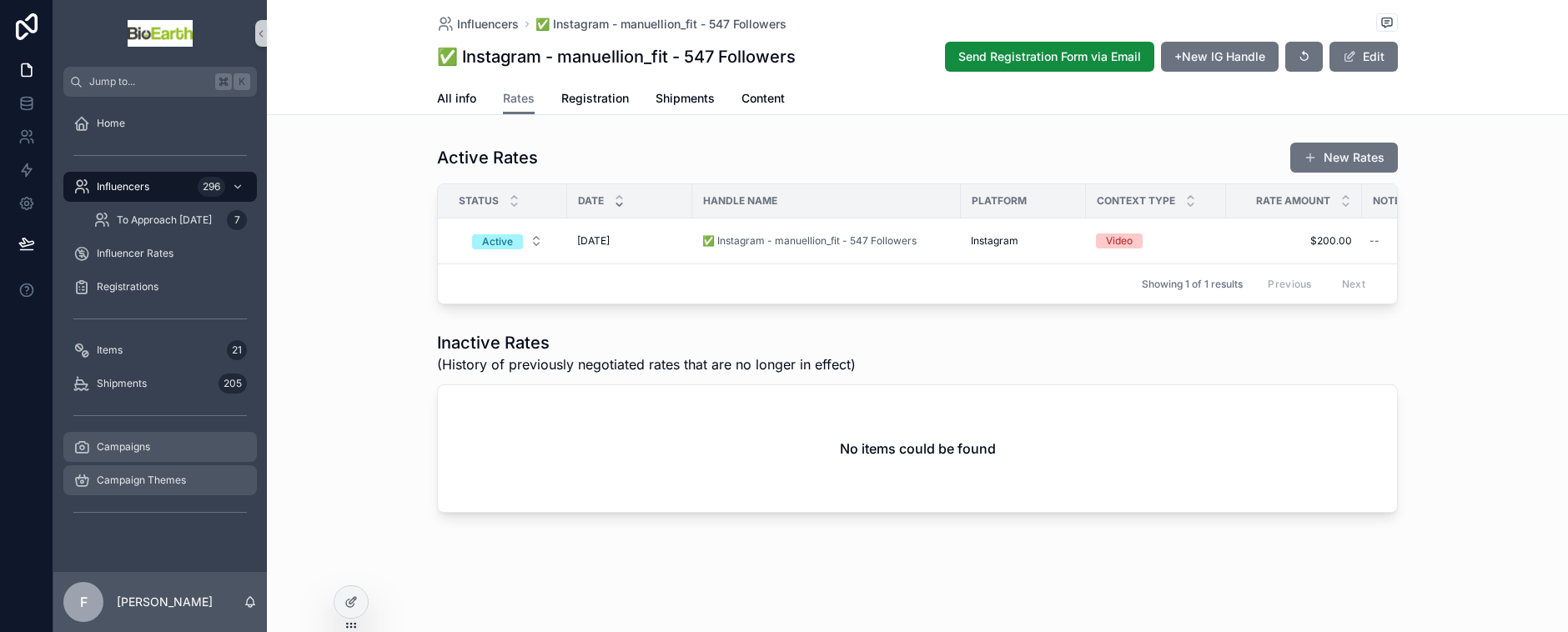
click at [132, 440] on span "Campaigns" at bounding box center [124, 447] width 53 height 14
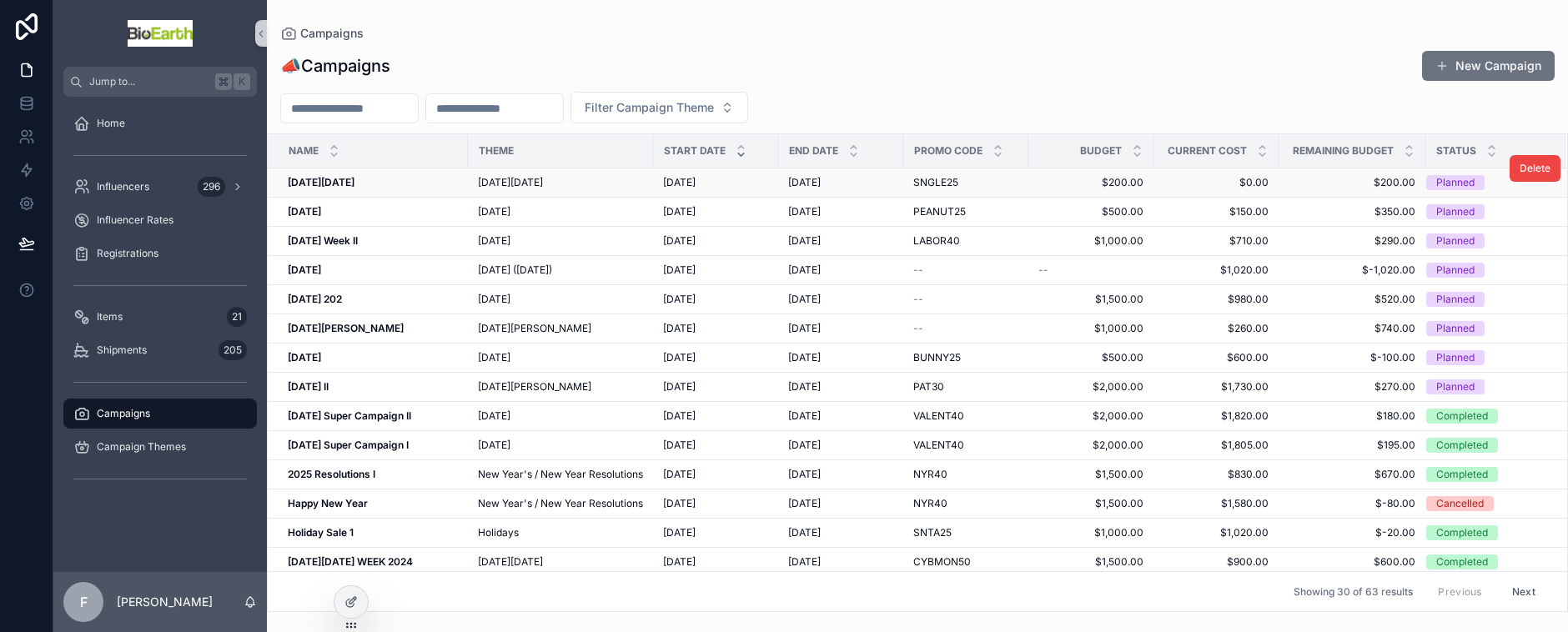
click at [348, 180] on strong "[DATE][DATE]" at bounding box center [321, 182] width 67 height 13
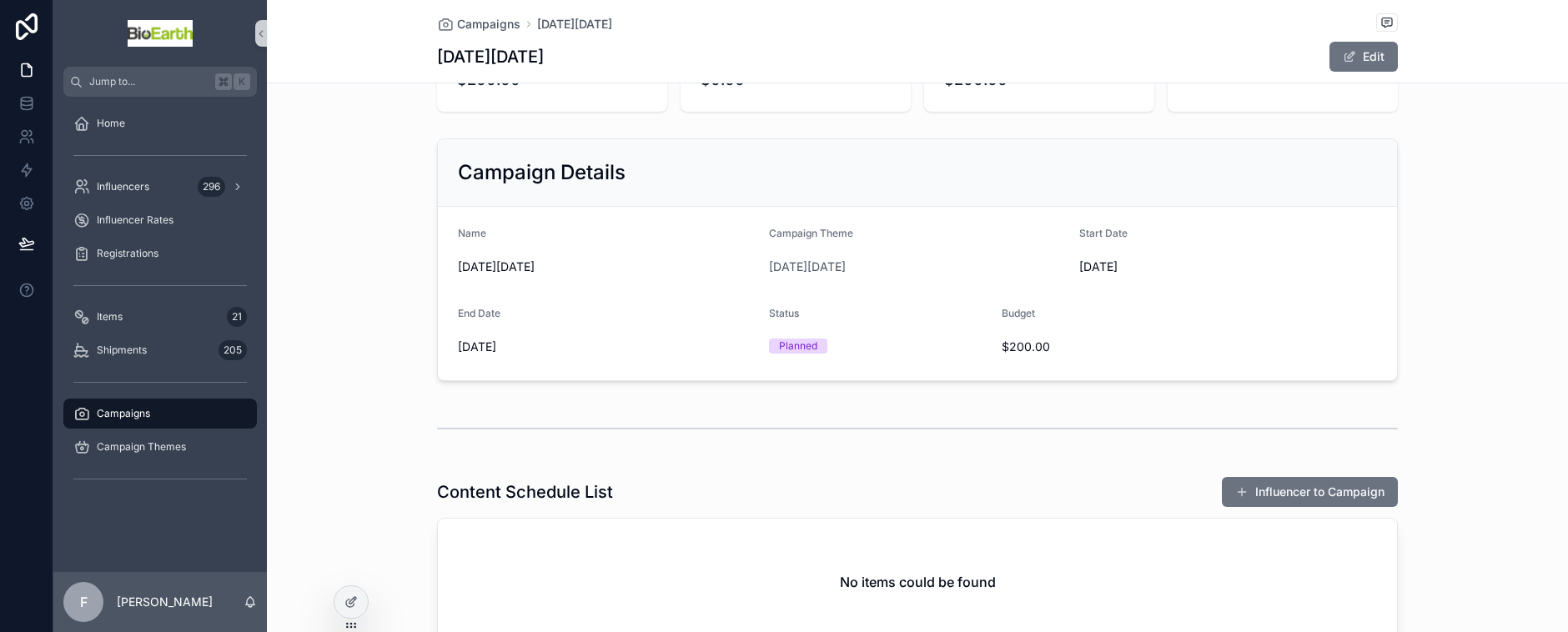
scroll to position [103, 0]
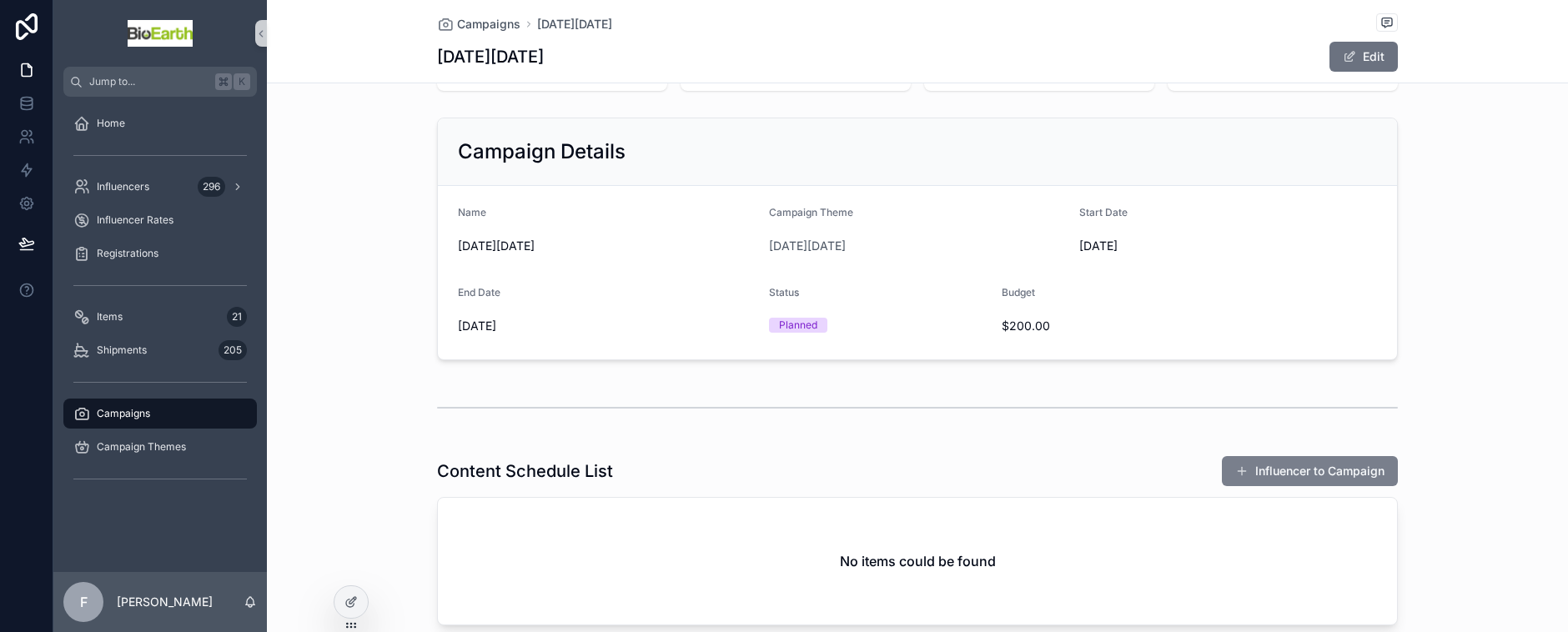
click at [1265, 477] on button "Influencer to Campaign" at bounding box center [1310, 471] width 176 height 30
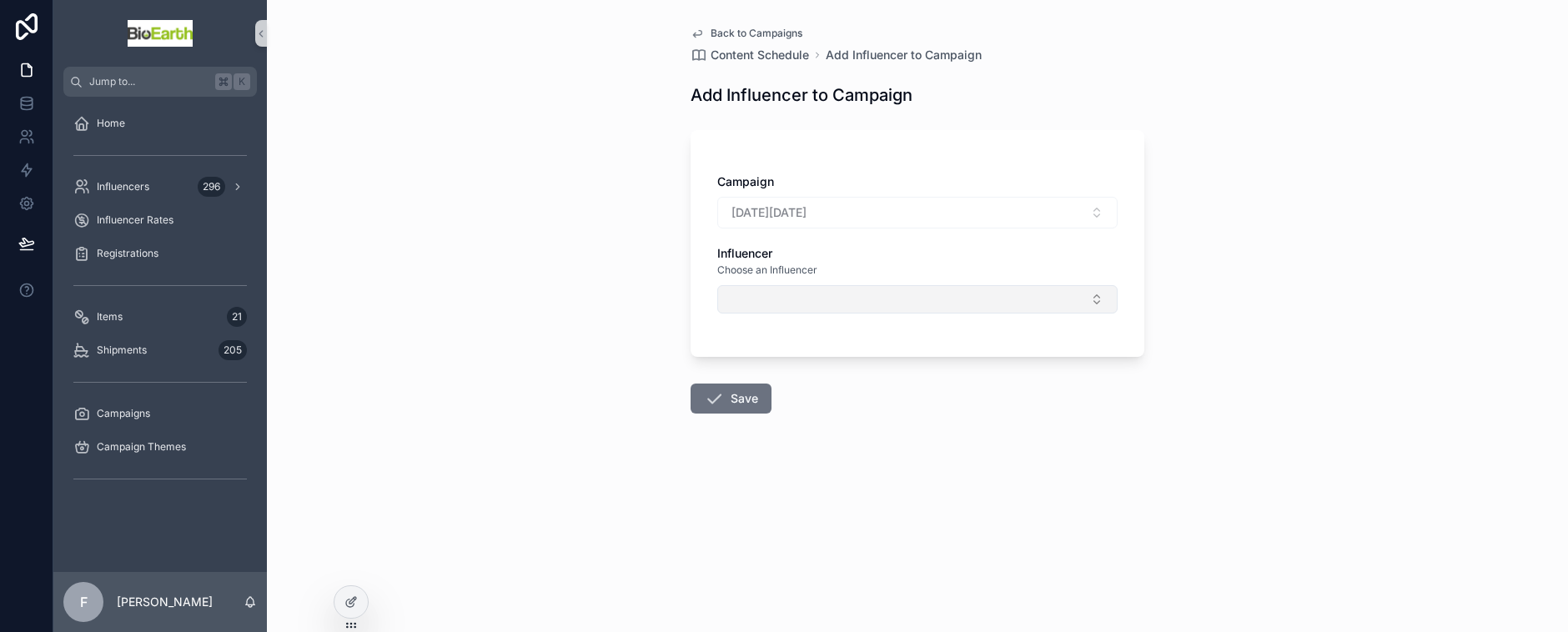
click at [807, 293] on button "Select Button" at bounding box center [917, 299] width 401 height 28
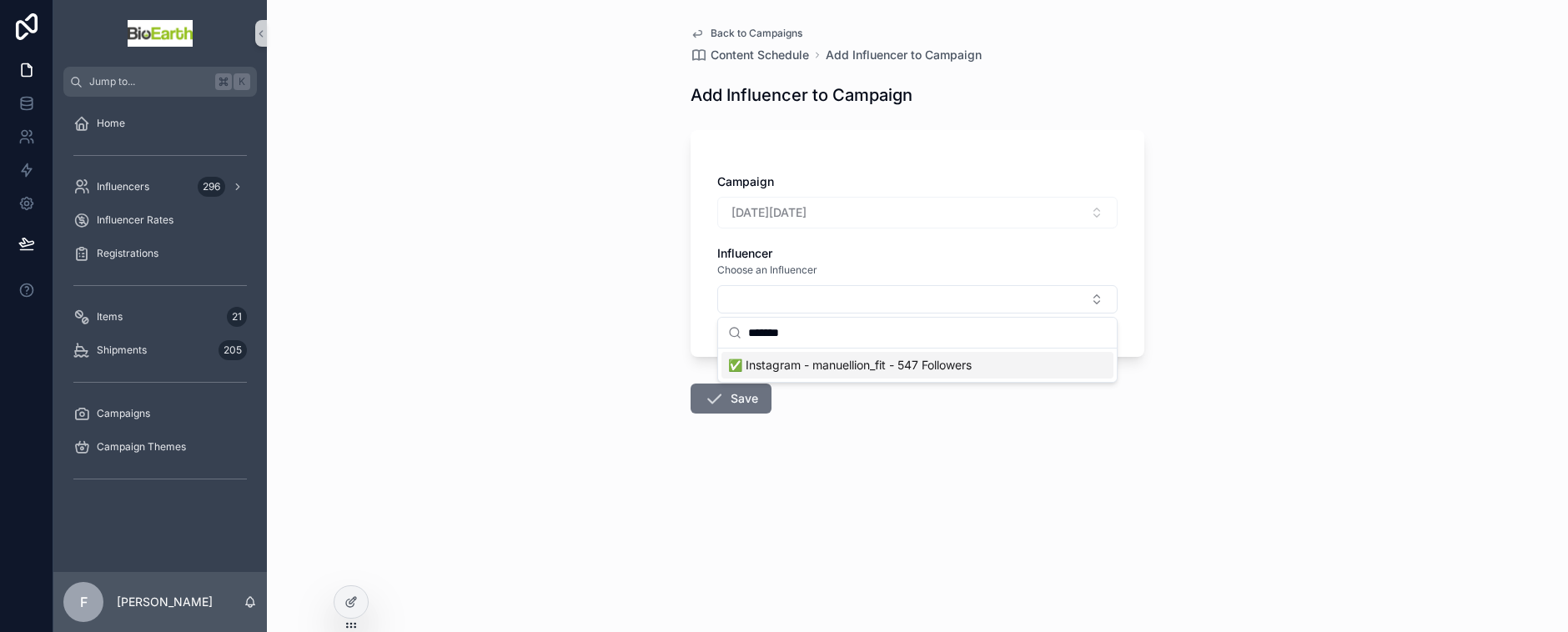
type input "*******"
click at [804, 363] on span "✅ Instagram - manuellion_fit - 547 Followers" at bounding box center [850, 364] width 244 height 16
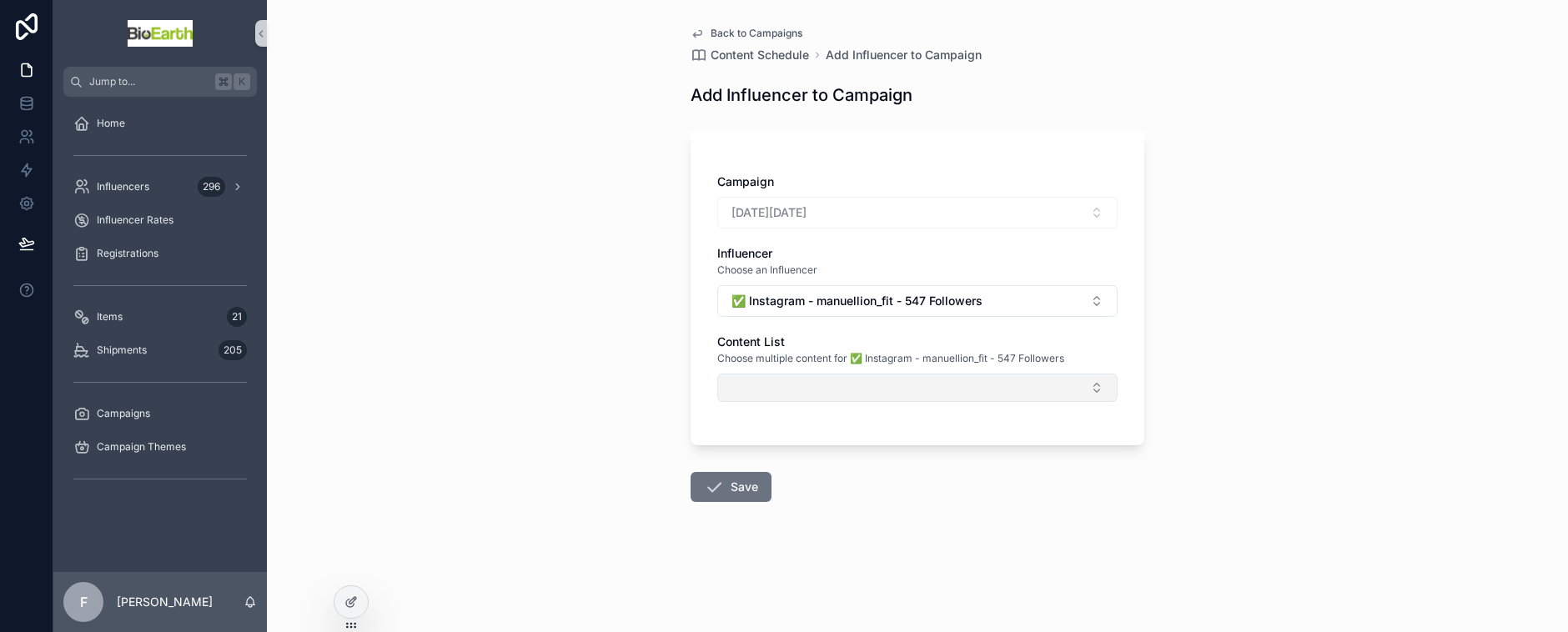
click at [789, 388] on button "Select Button" at bounding box center [917, 388] width 401 height 28
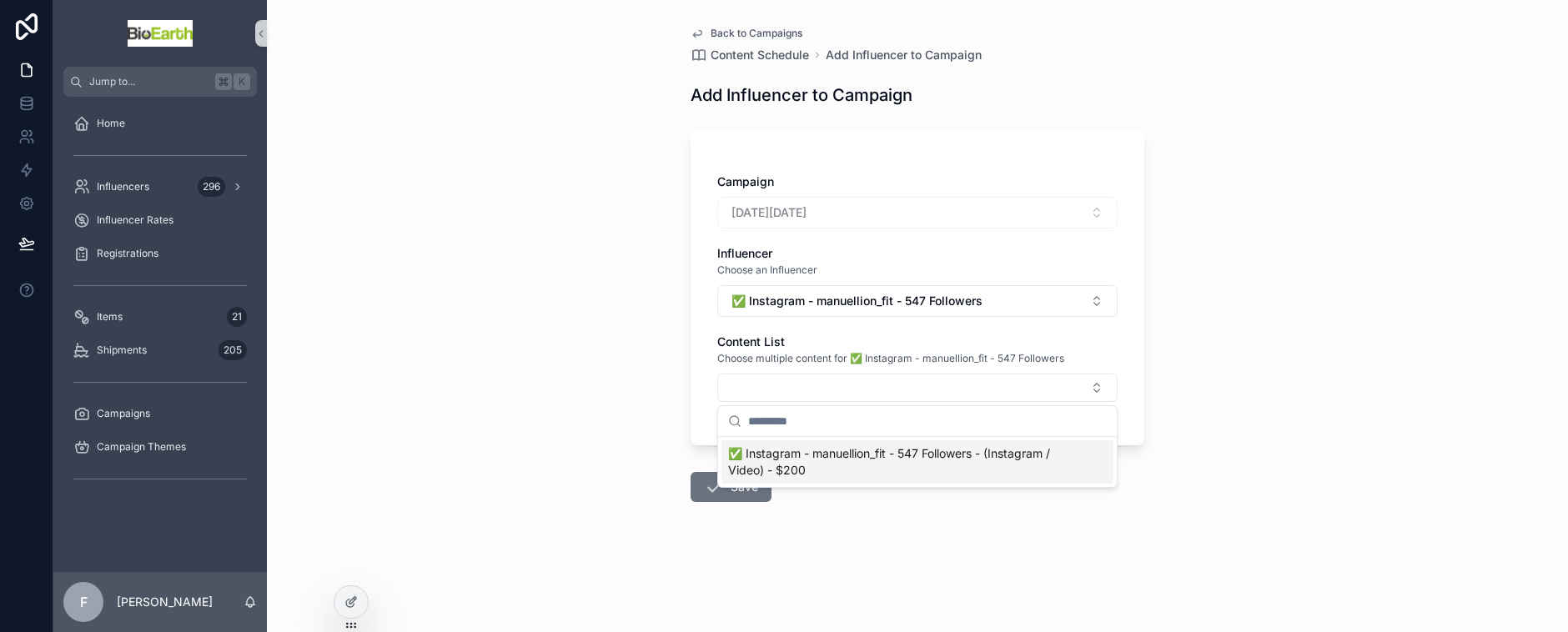
click at [793, 460] on span "✅ Instagram - manuellion_fit - 547 Followers - (Instagram / Video) - $200" at bounding box center [908, 461] width 359 height 33
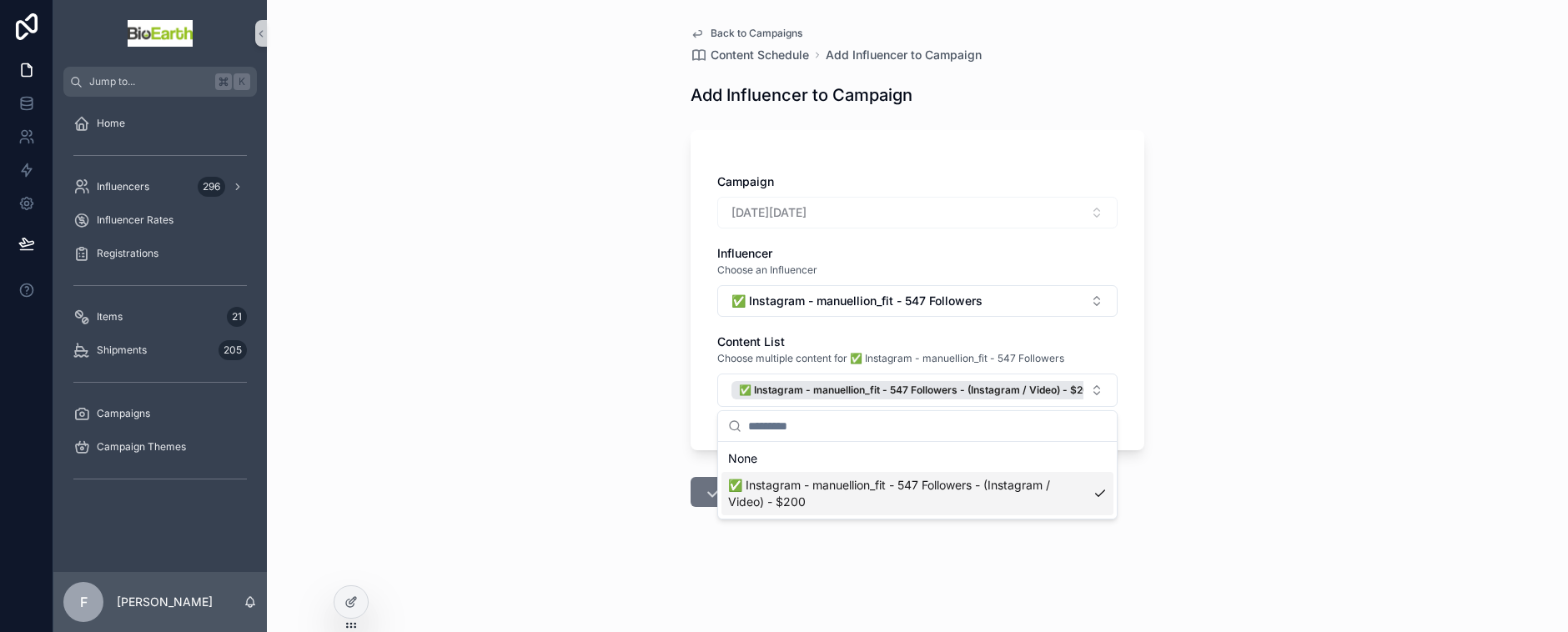
click at [697, 497] on button "Save" at bounding box center [731, 491] width 81 height 30
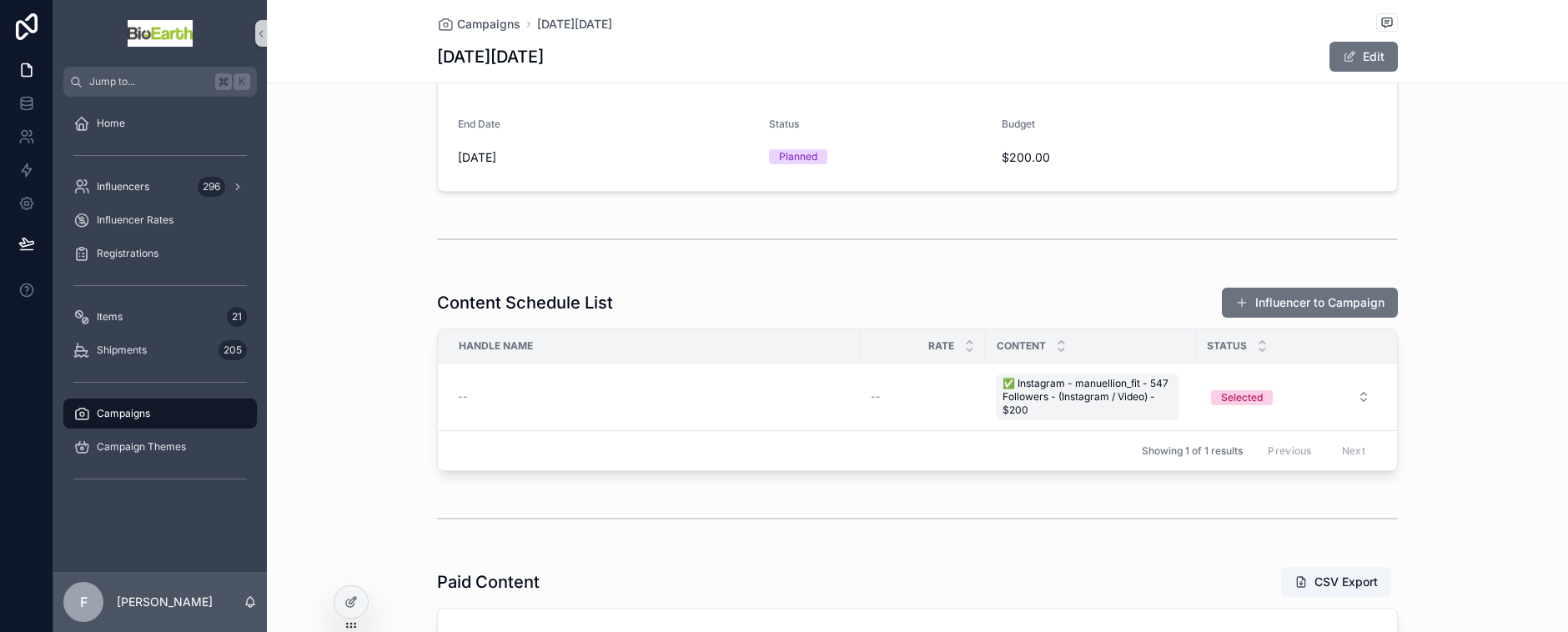
scroll to position [292, 0]
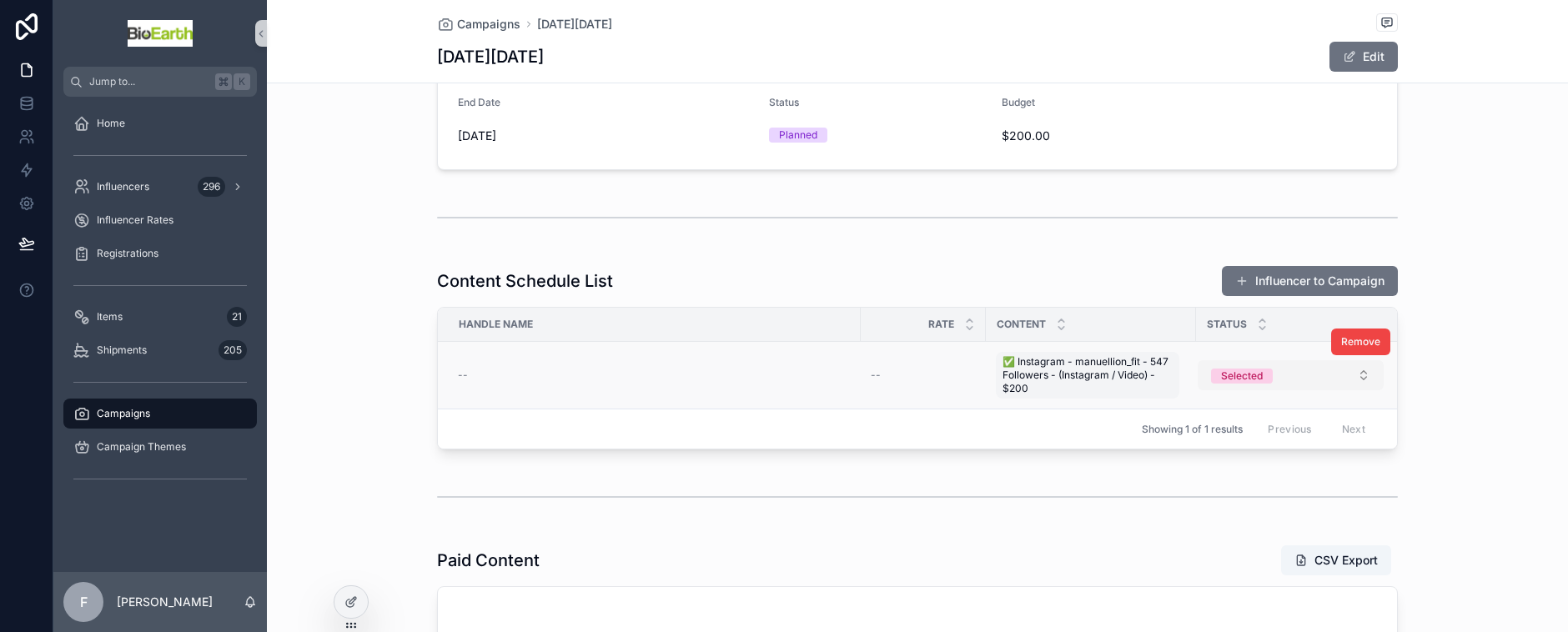
click at [1264, 371] on span "Selected" at bounding box center [1242, 376] width 62 height 15
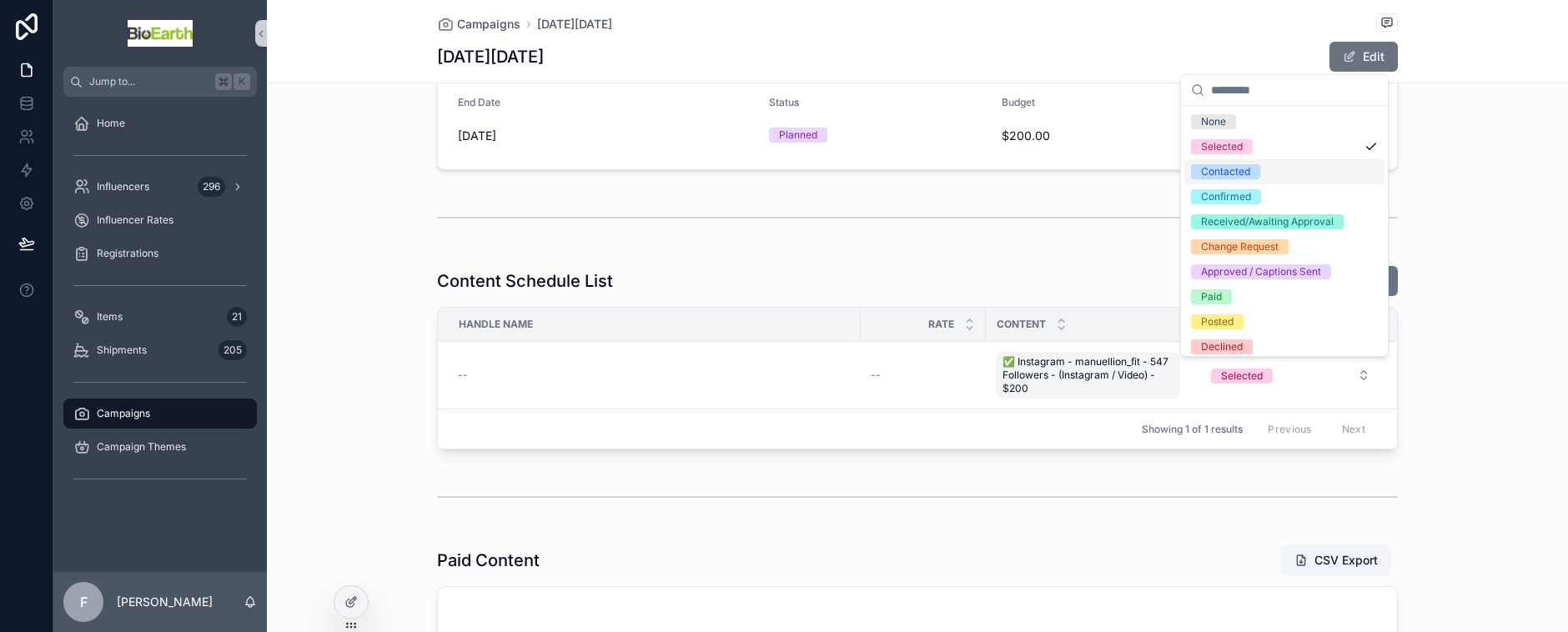
click at [1269, 172] on div "Contacted" at bounding box center [1284, 172] width 200 height 25
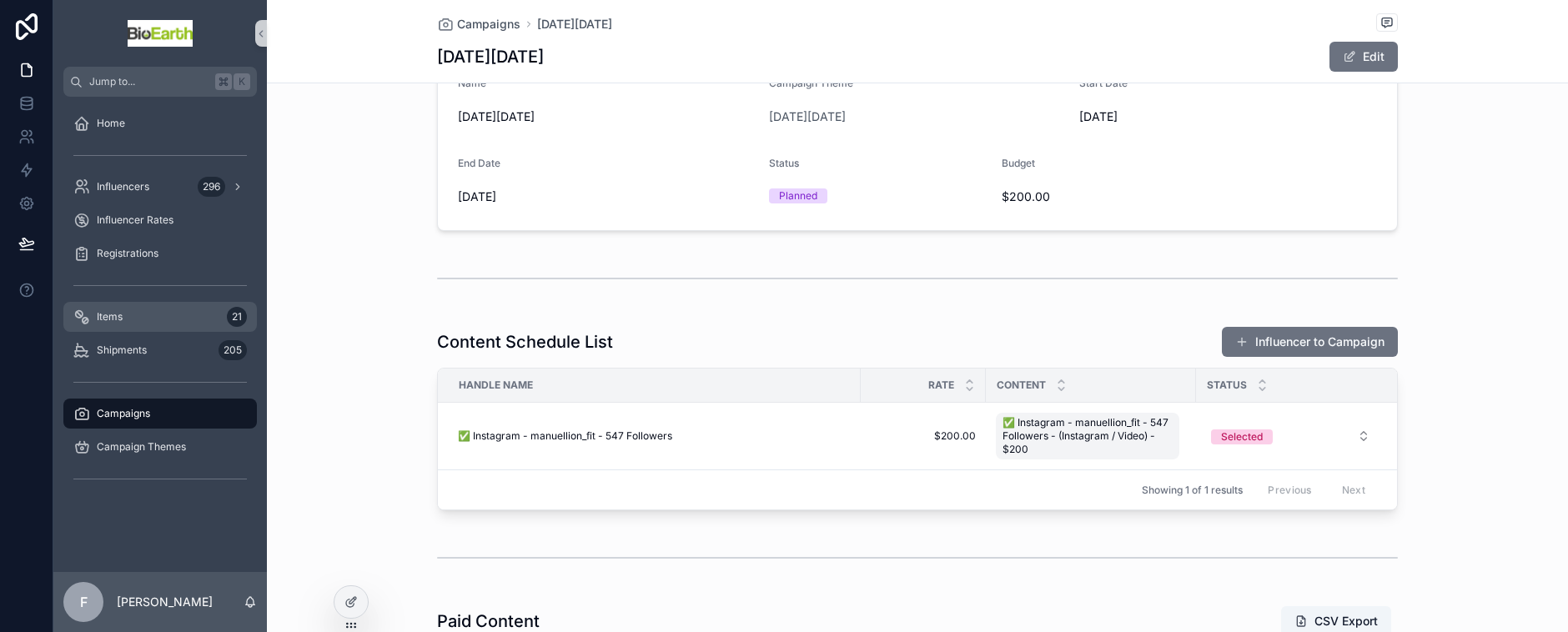
scroll to position [0, 0]
